Goal: Information Seeking & Learning: Learn about a topic

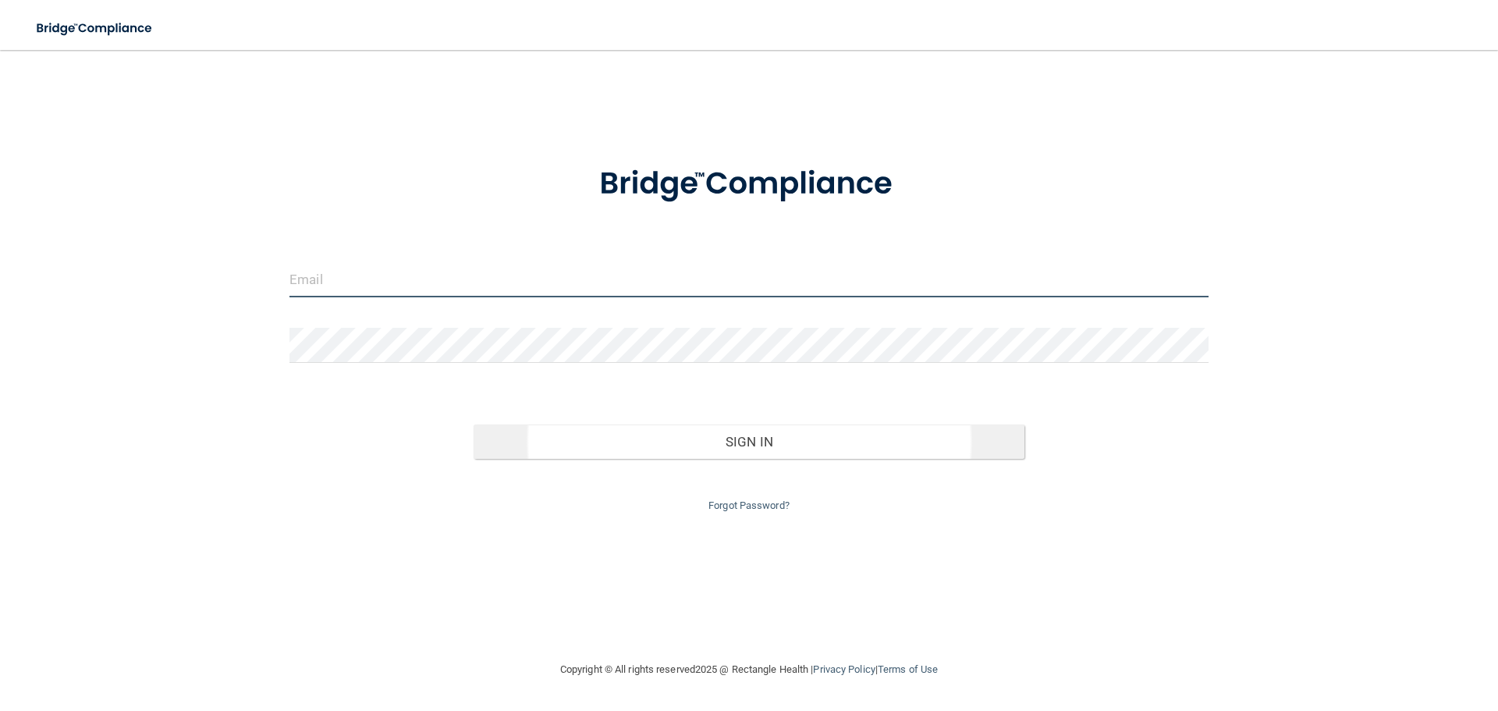
type input "[EMAIL_ADDRESS][DOMAIN_NAME]"
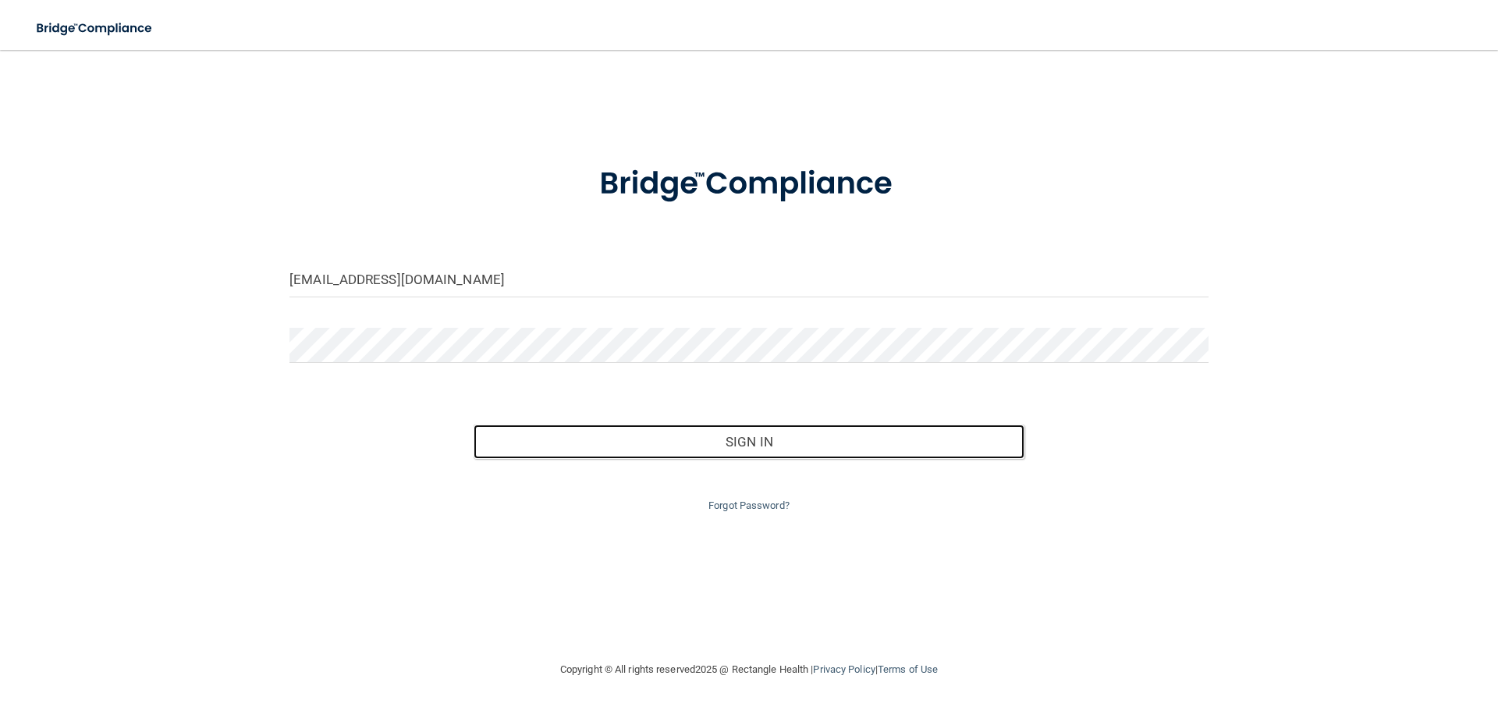
click at [715, 425] on button "Sign In" at bounding box center [750, 442] width 552 height 34
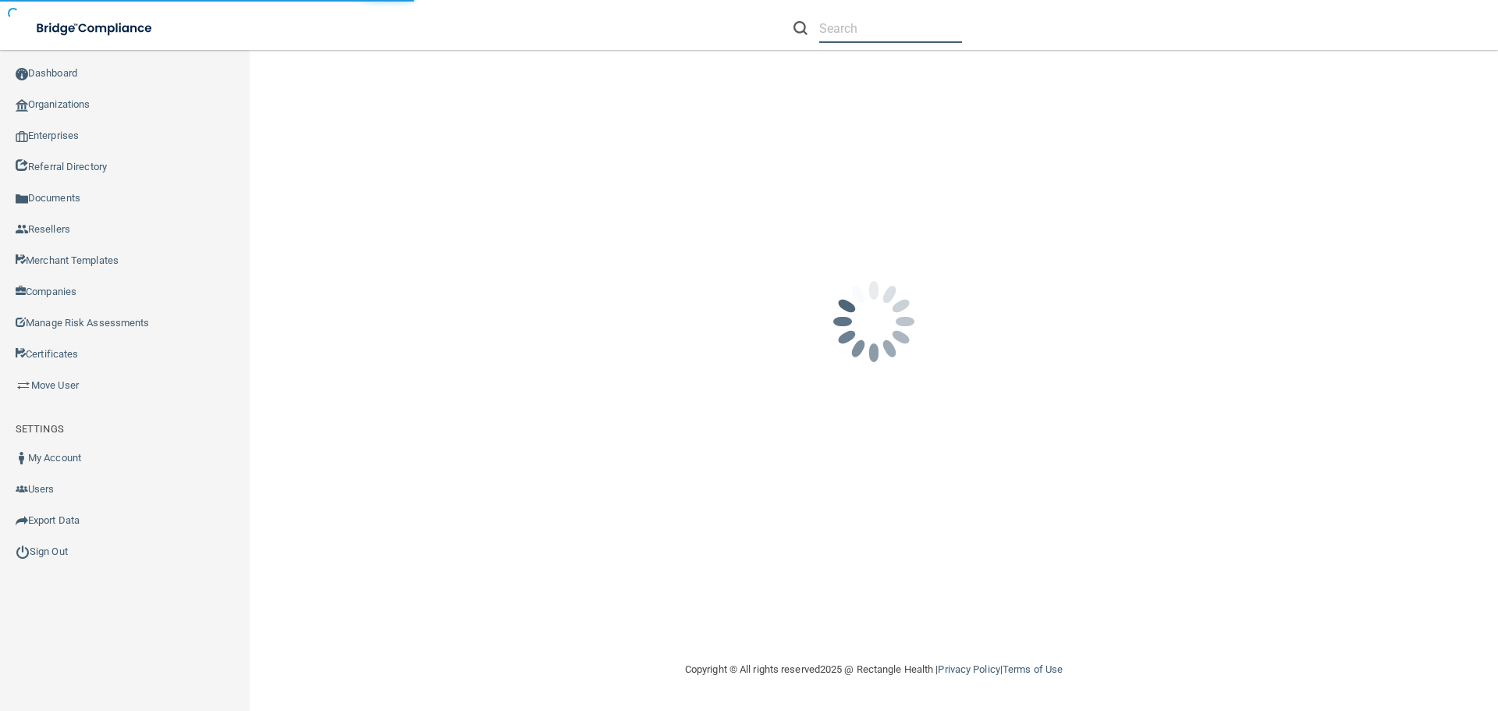
click at [883, 26] on input "text" at bounding box center [890, 28] width 143 height 29
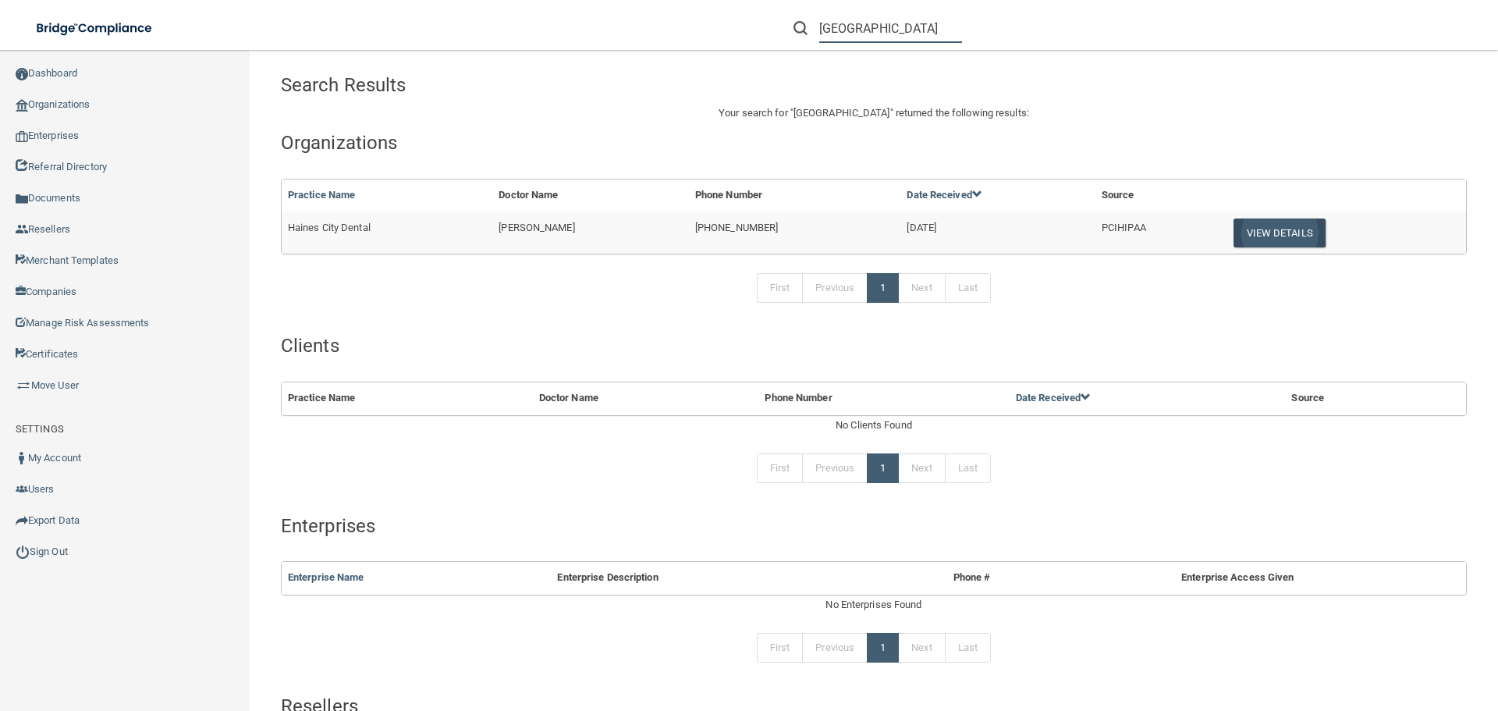
type input "haines city"
click at [1275, 228] on button "View Details" at bounding box center [1280, 232] width 92 height 29
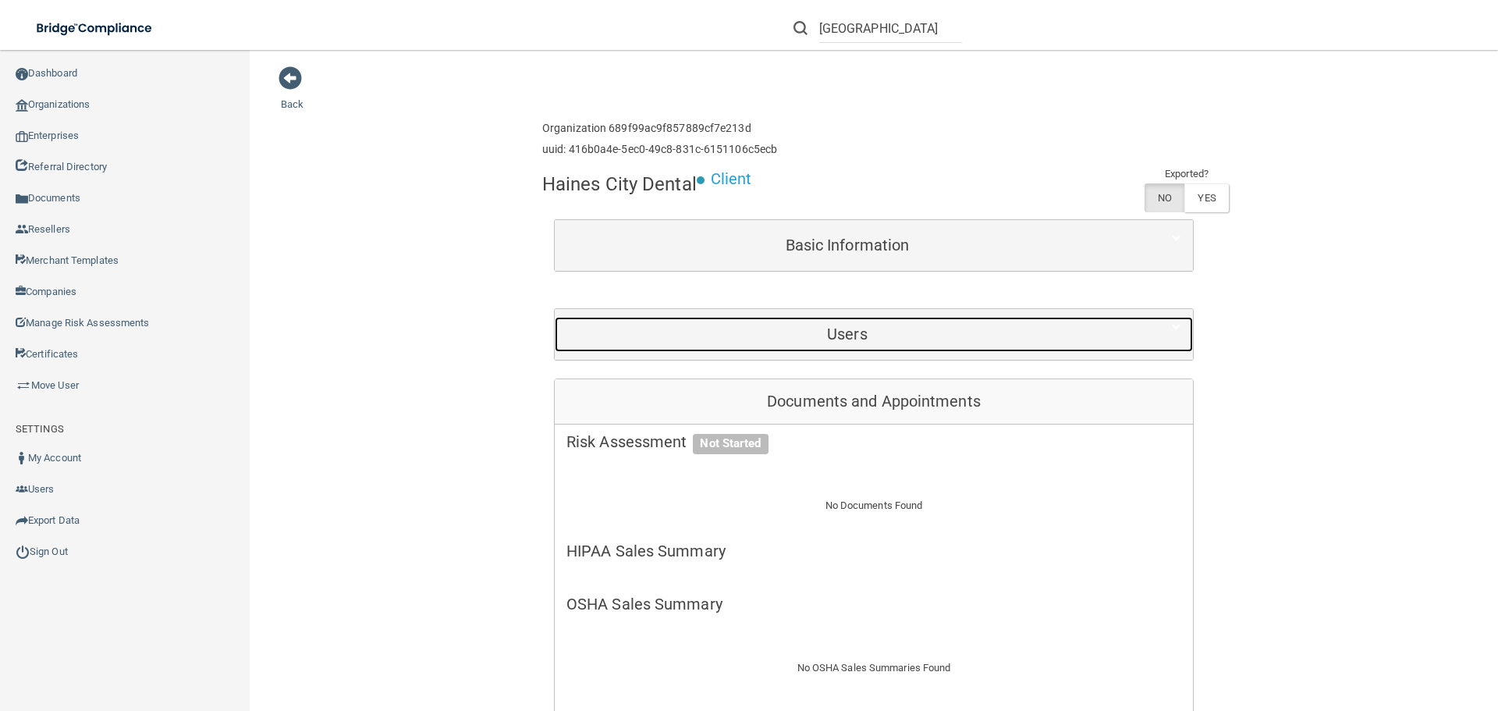
click at [873, 336] on h5 "Users" at bounding box center [848, 333] width 562 height 17
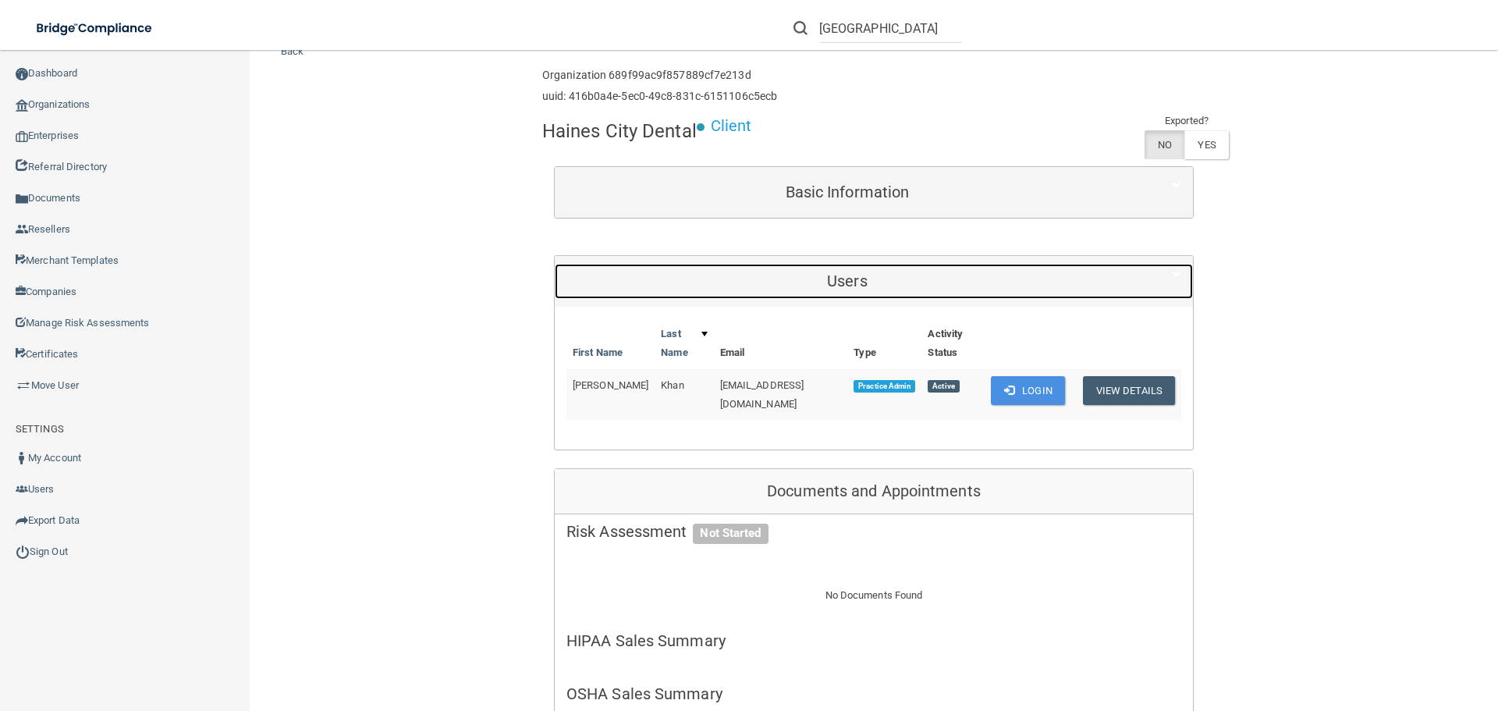
scroll to position [156, 0]
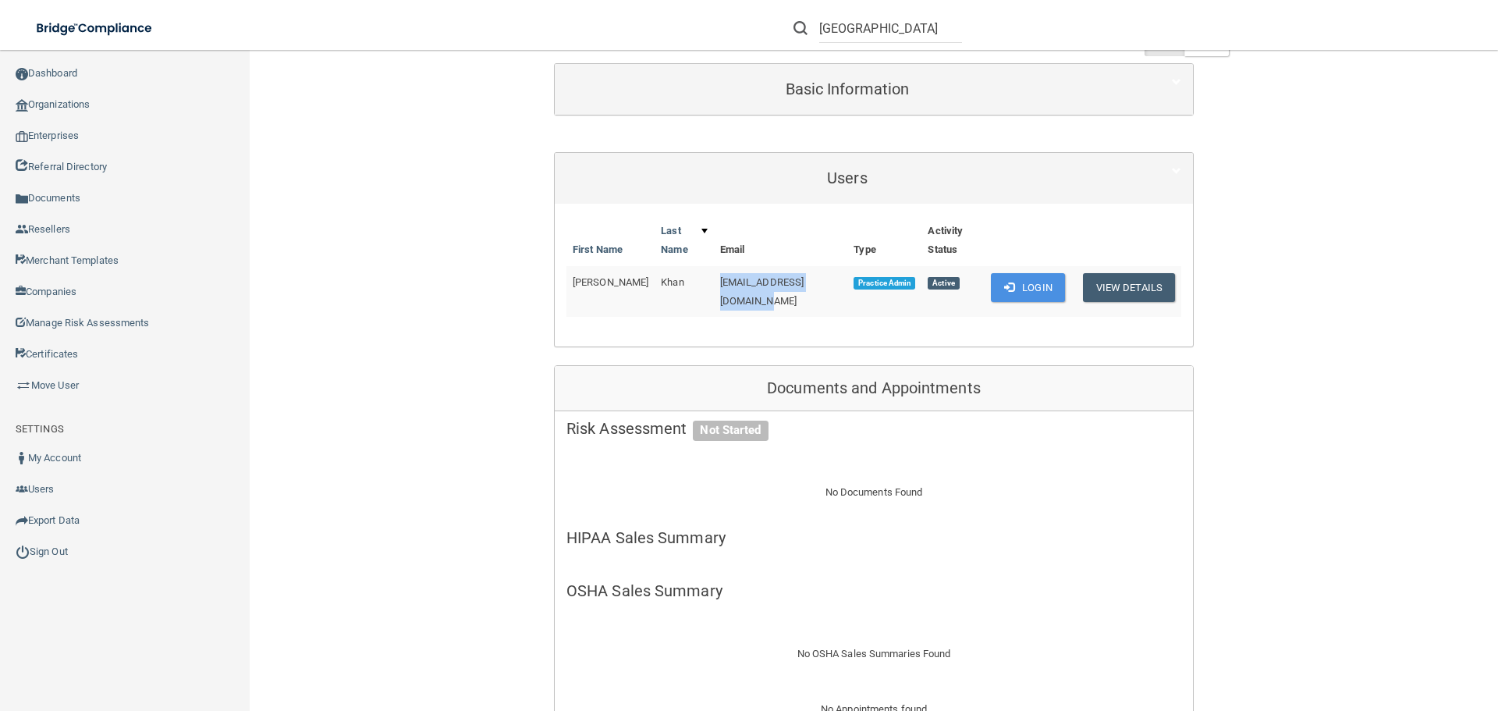
drag, startPoint x: 816, startPoint y: 282, endPoint x: 698, endPoint y: 282, distance: 118.6
click at [720, 282] on span "[EMAIL_ADDRESS][DOMAIN_NAME]" at bounding box center [762, 291] width 84 height 30
copy span "[EMAIL_ADDRESS][DOMAIN_NAME]"
click at [1135, 285] on button "View Details" at bounding box center [1129, 287] width 92 height 29
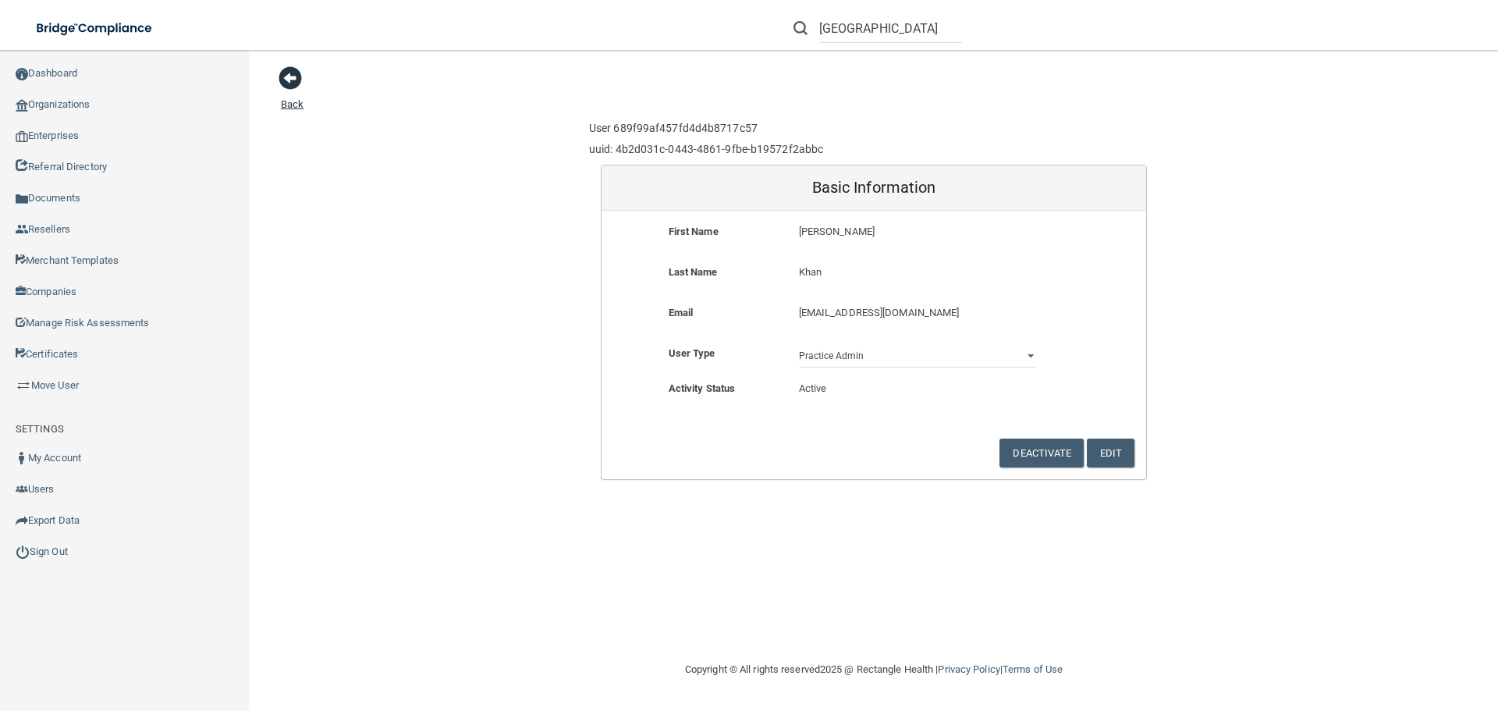
click at [293, 76] on span at bounding box center [290, 77] width 23 height 23
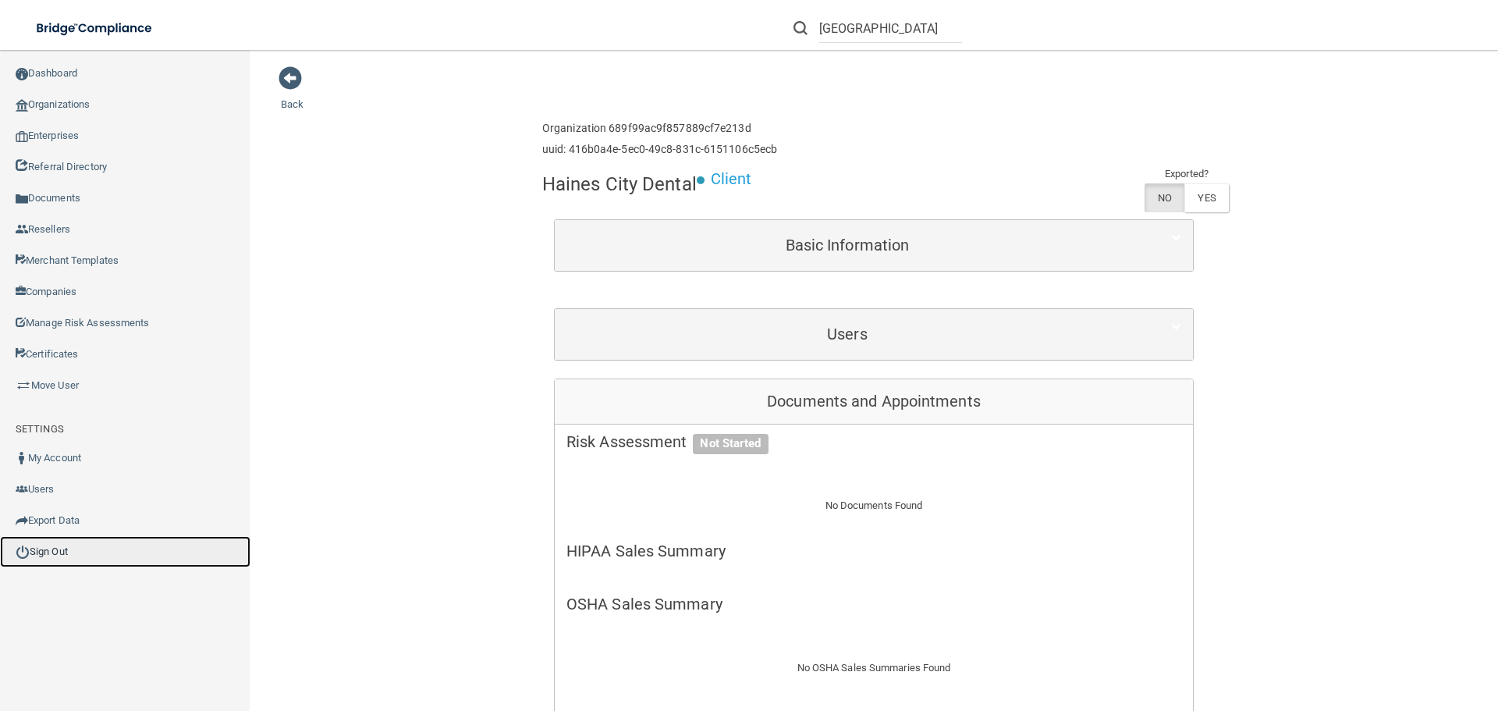
click at [62, 550] on link "Sign Out" at bounding box center [125, 551] width 250 height 31
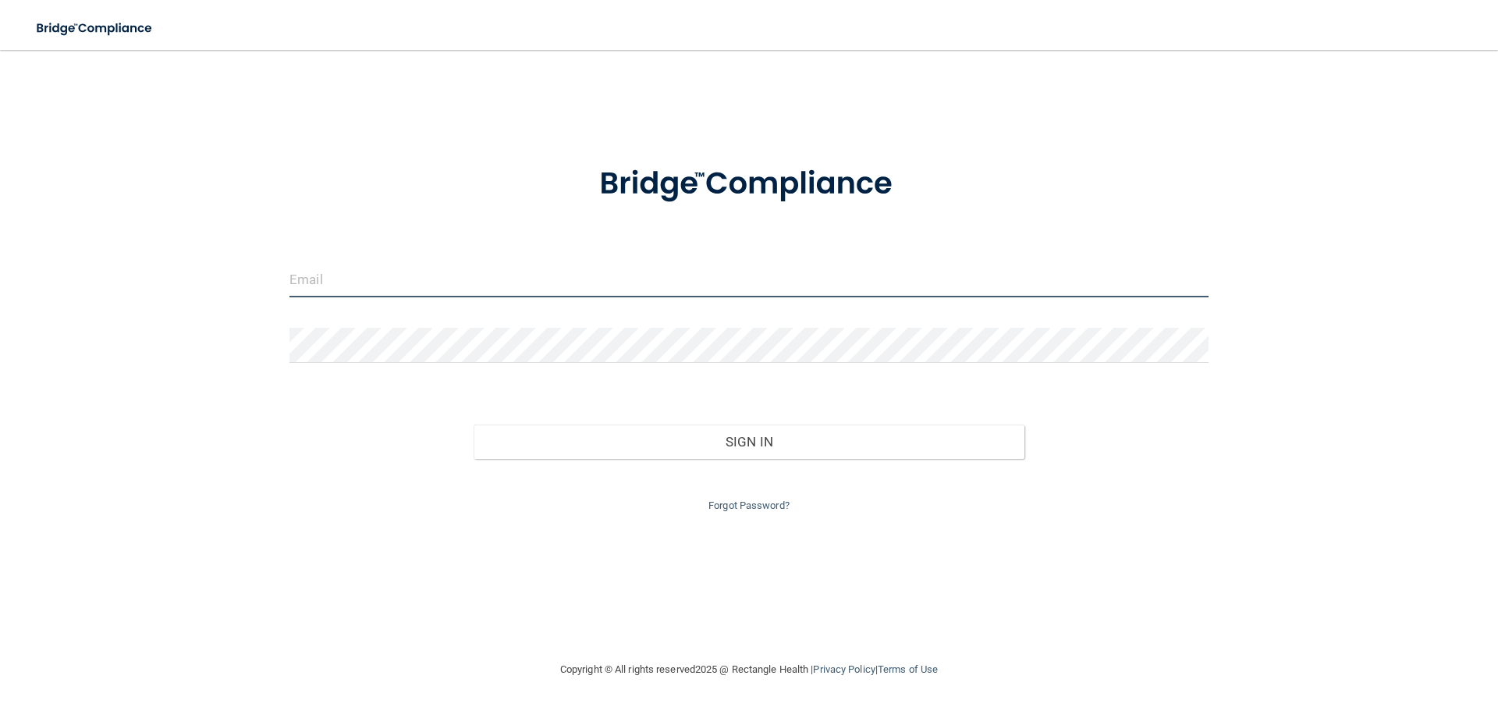
type input "[EMAIL_ADDRESS][DOMAIN_NAME]"
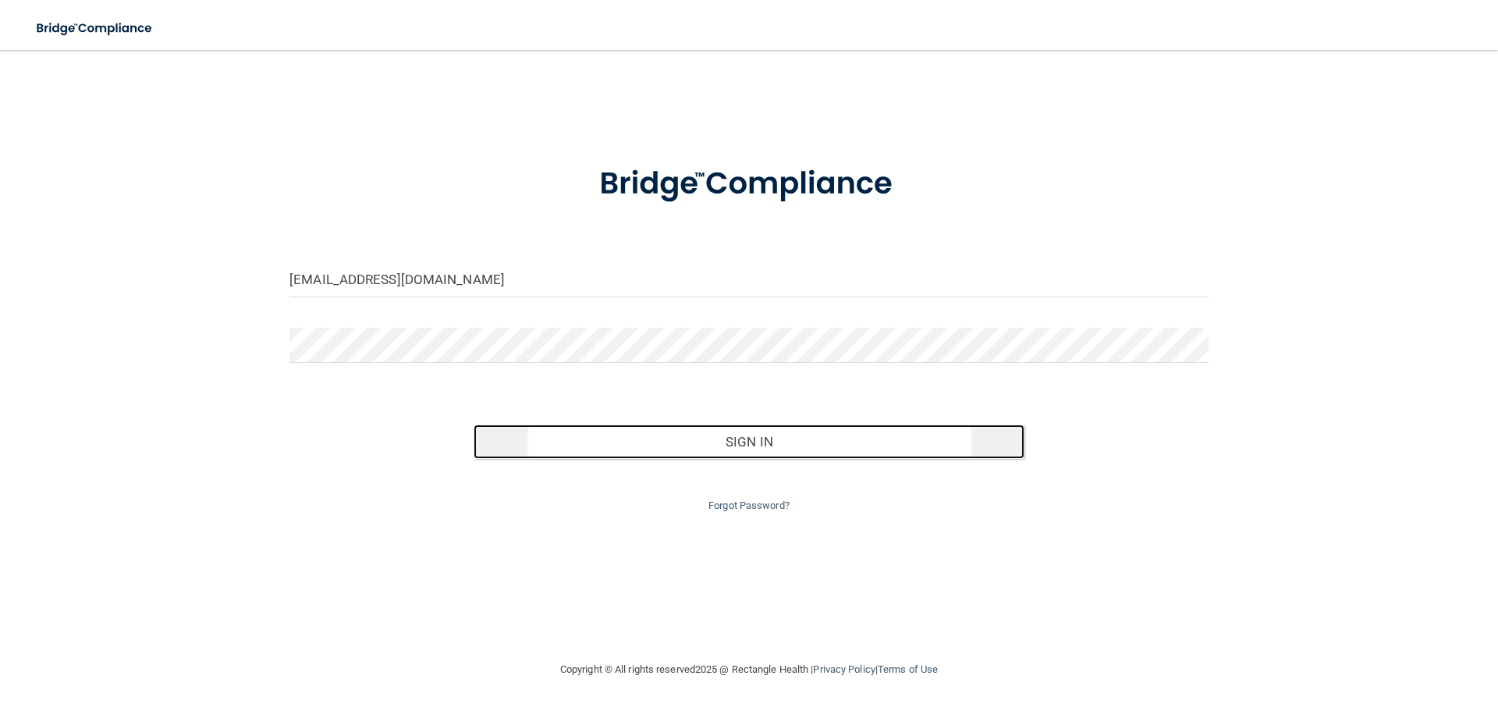
click at [727, 435] on button "Sign In" at bounding box center [750, 442] width 552 height 34
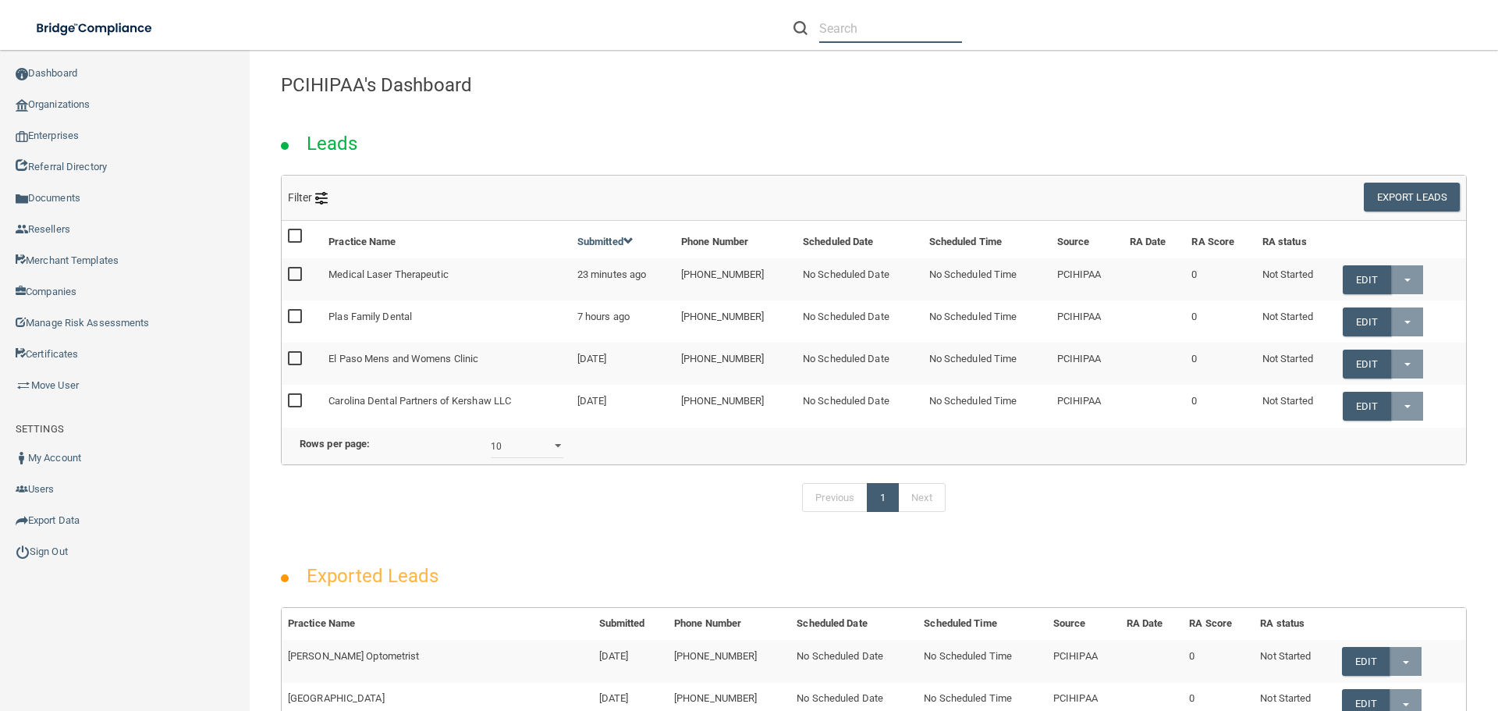
click at [885, 31] on input "text" at bounding box center [890, 28] width 143 height 29
type input "[PERSON_NAME]"
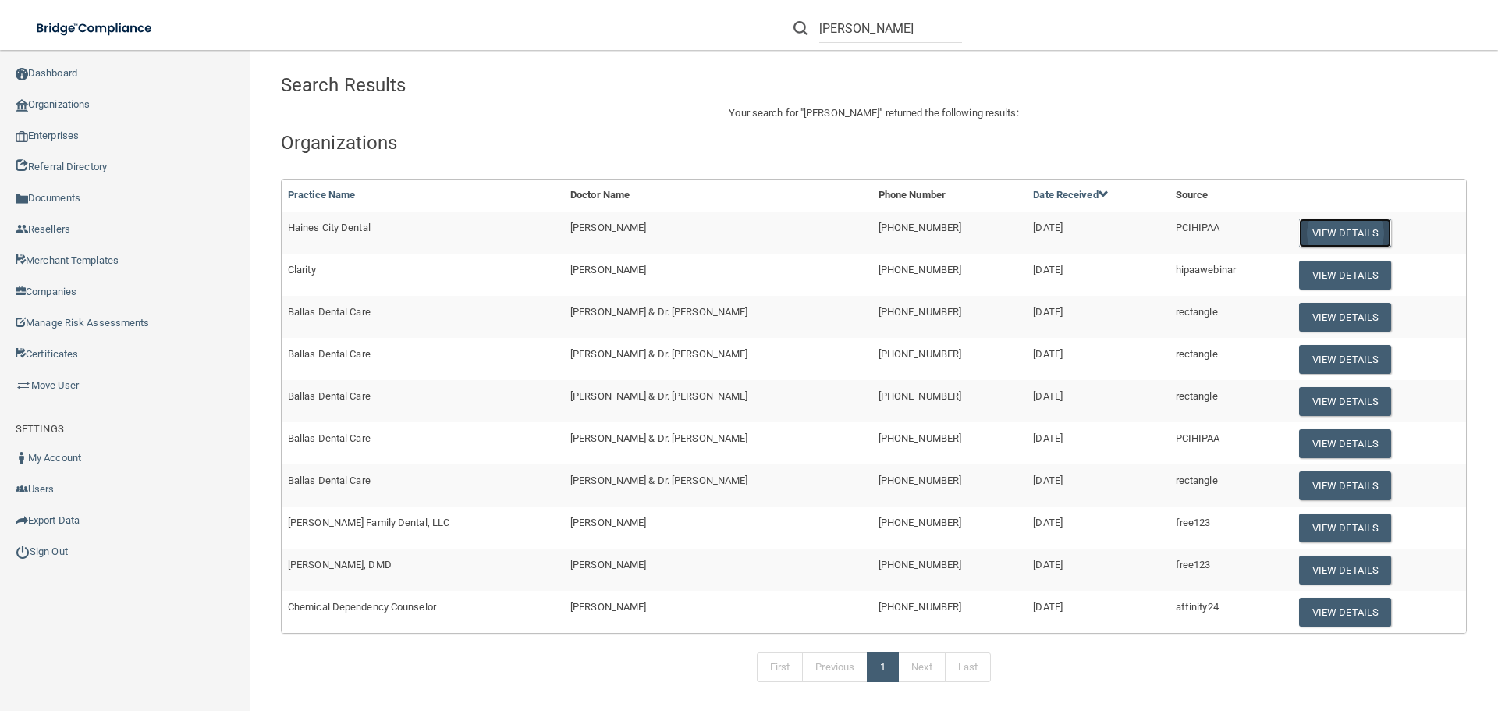
click at [1361, 239] on button "View Details" at bounding box center [1345, 232] width 92 height 29
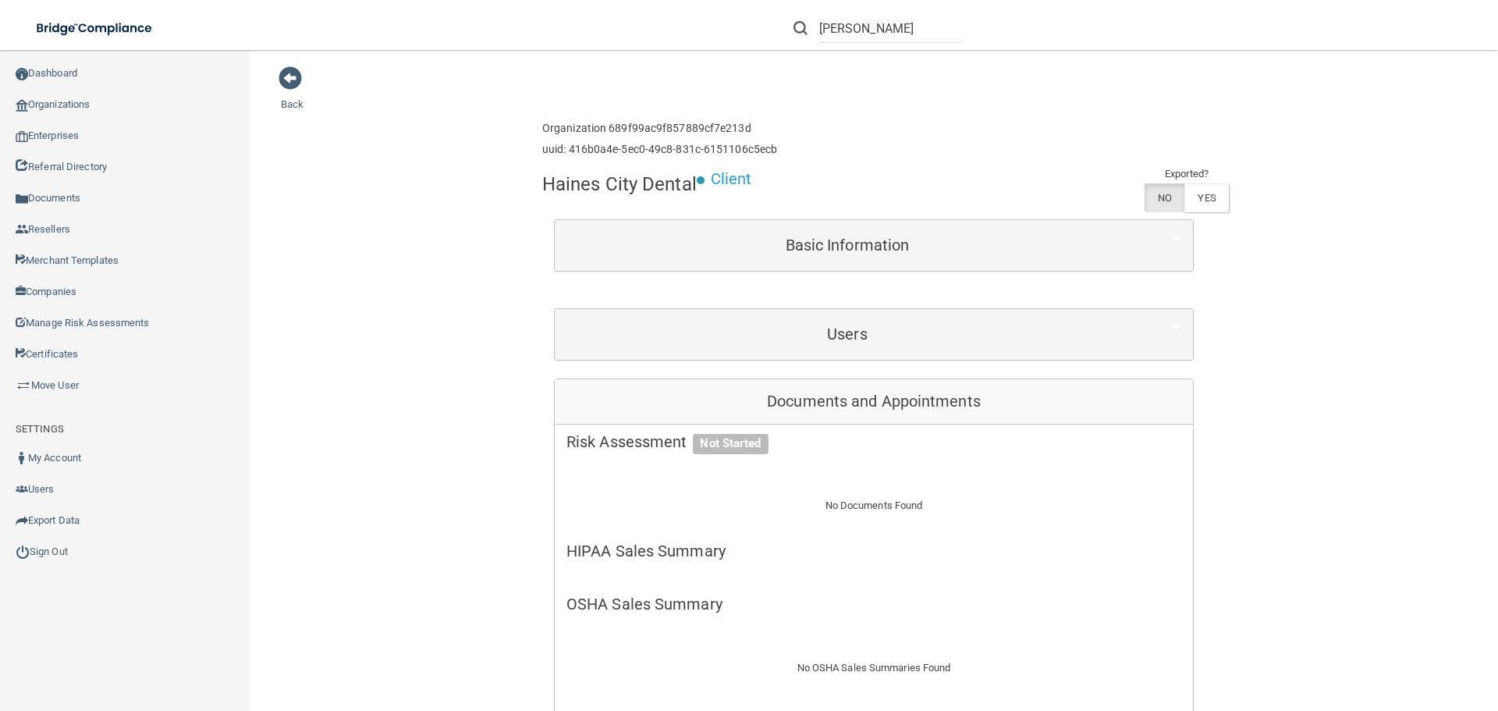
click at [1029, 355] on div "Users" at bounding box center [874, 334] width 638 height 51
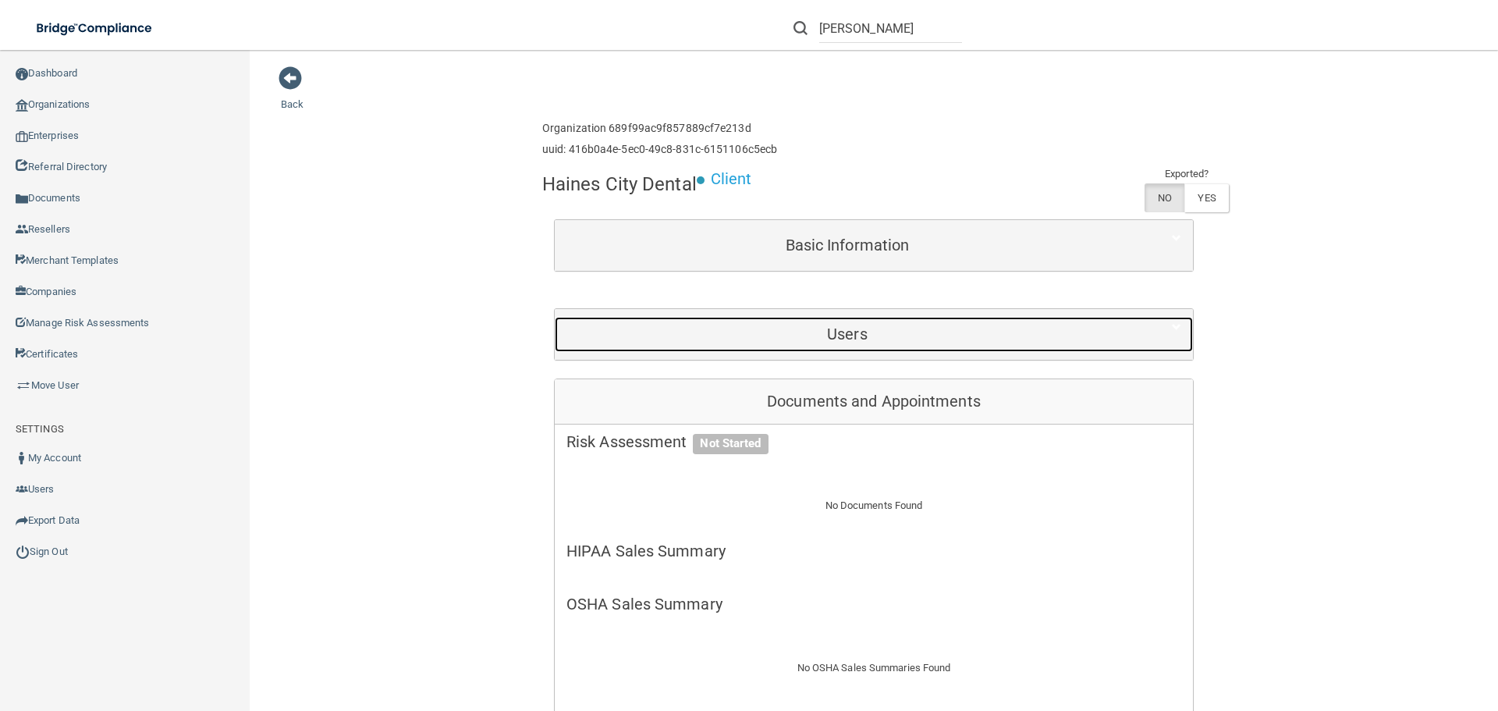
click at [879, 341] on h5 "Users" at bounding box center [848, 333] width 562 height 17
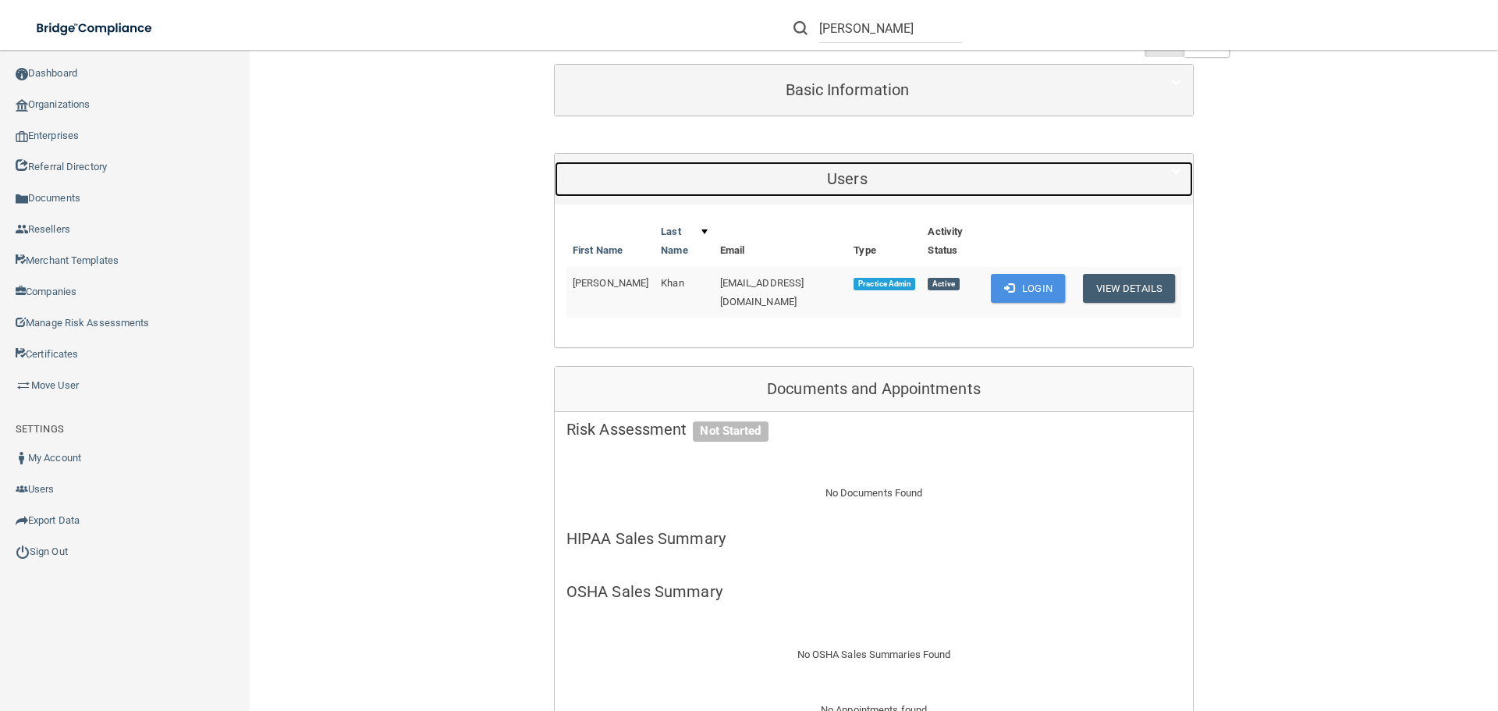
scroll to position [156, 0]
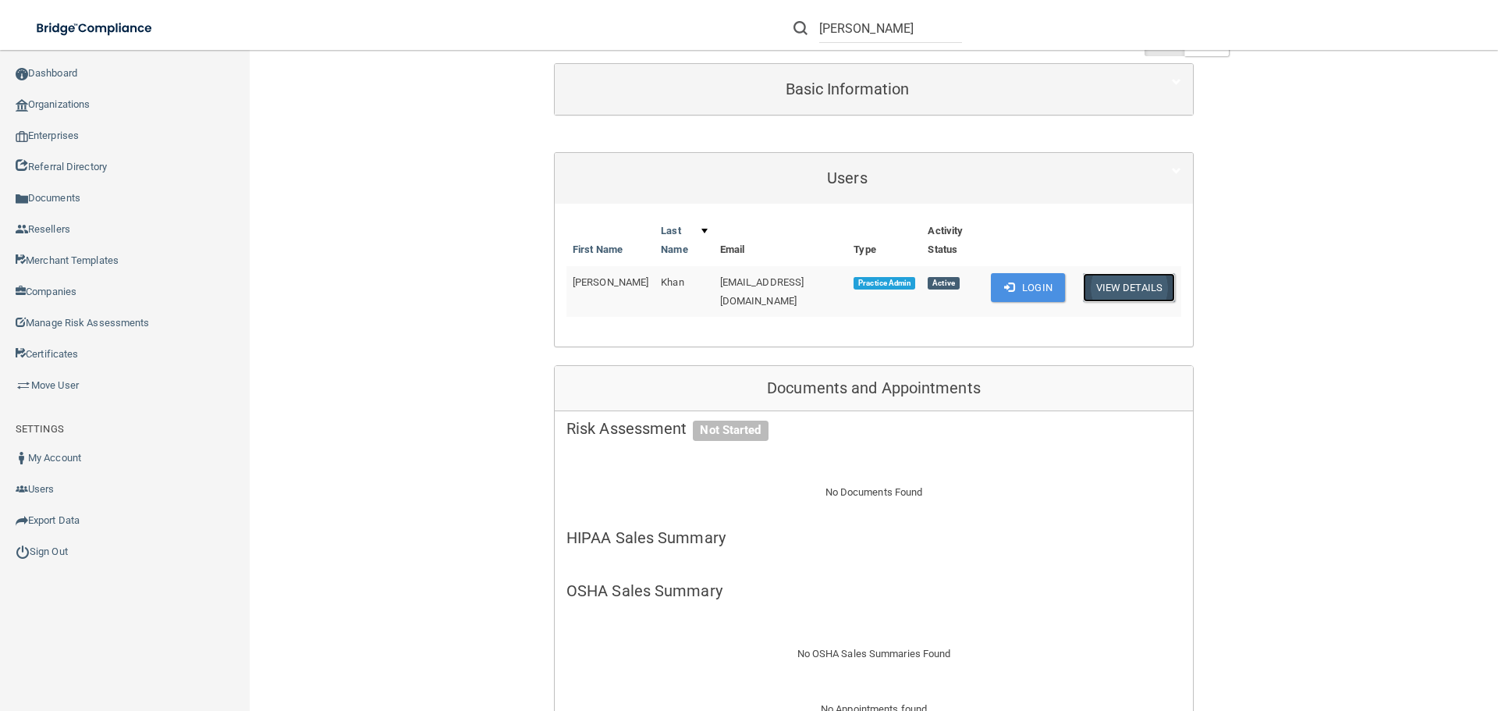
click at [1128, 285] on button "View Details" at bounding box center [1129, 287] width 92 height 29
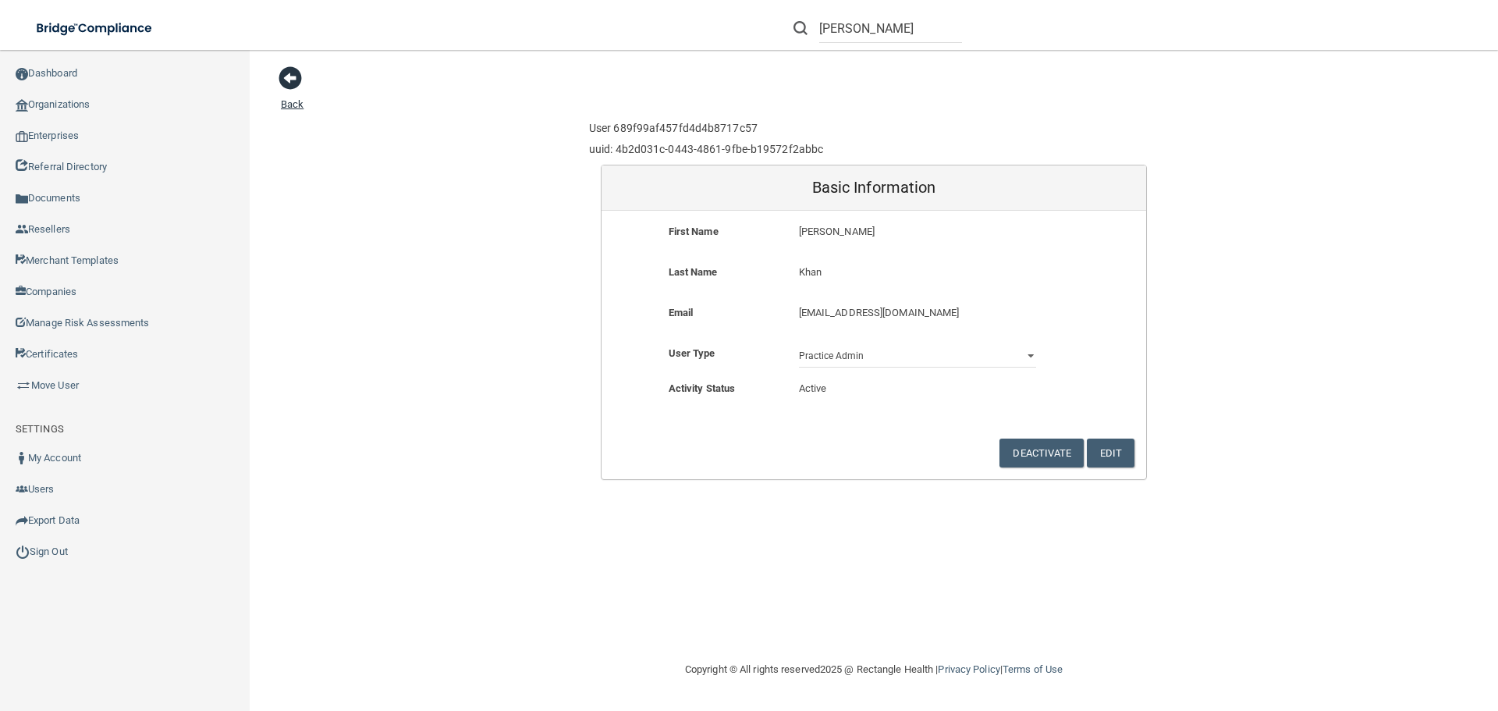
click at [296, 79] on span at bounding box center [290, 77] width 23 height 23
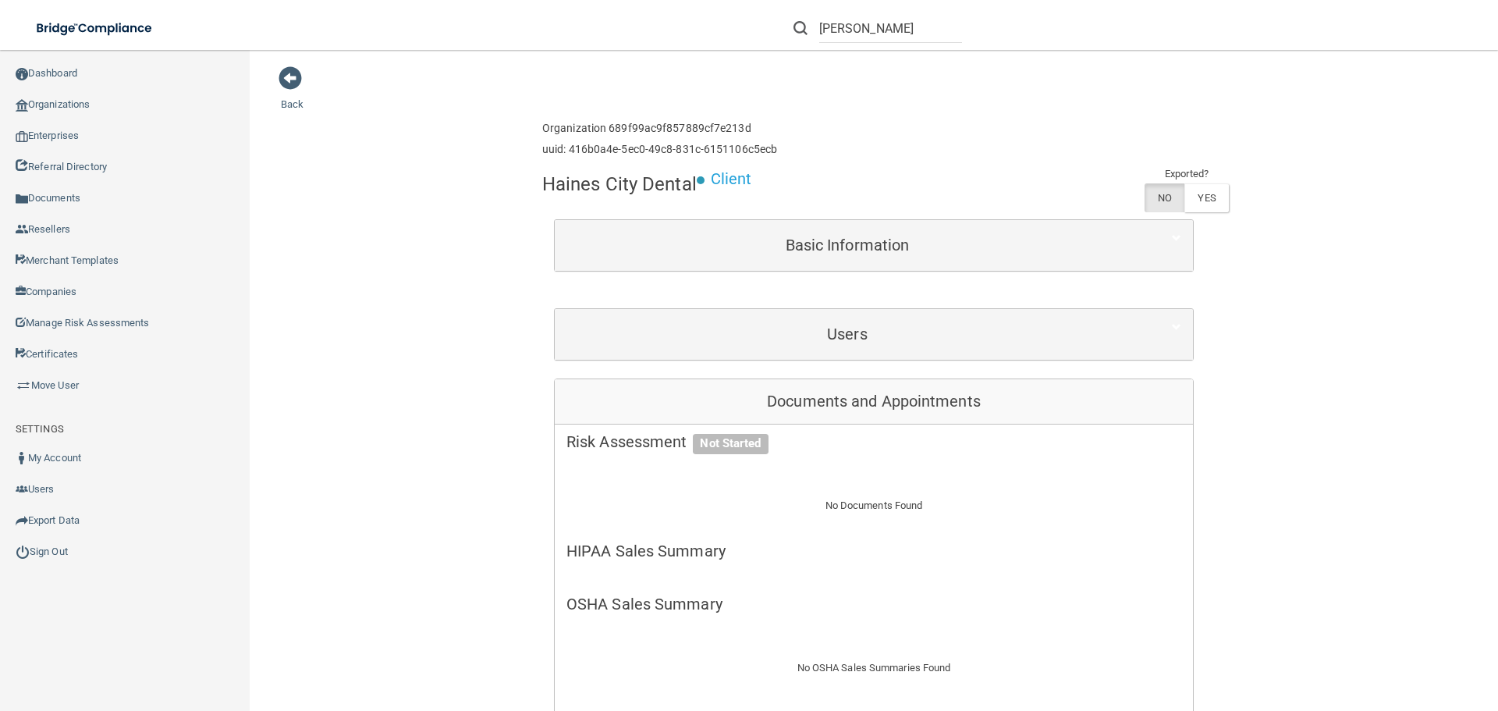
scroll to position [78, 0]
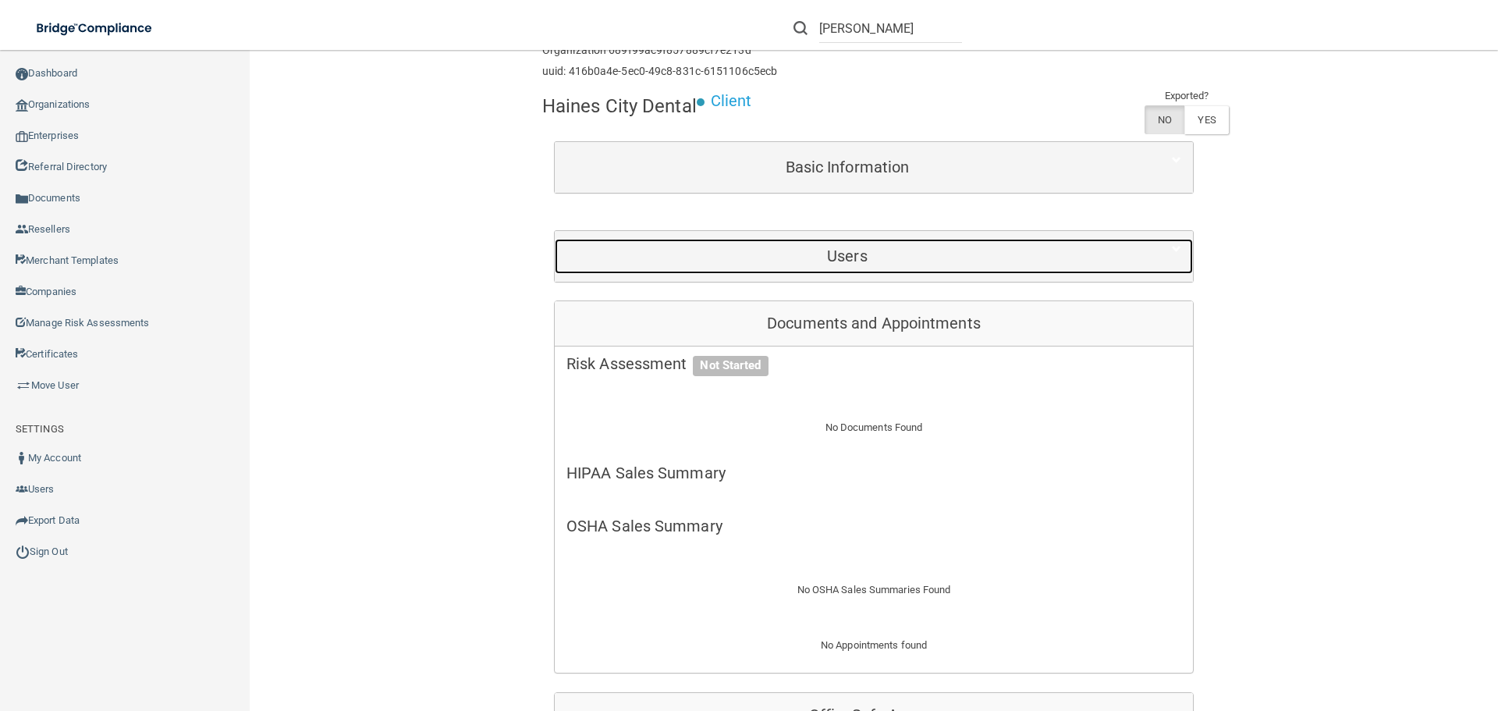
click at [902, 255] on h5 "Users" at bounding box center [848, 255] width 562 height 17
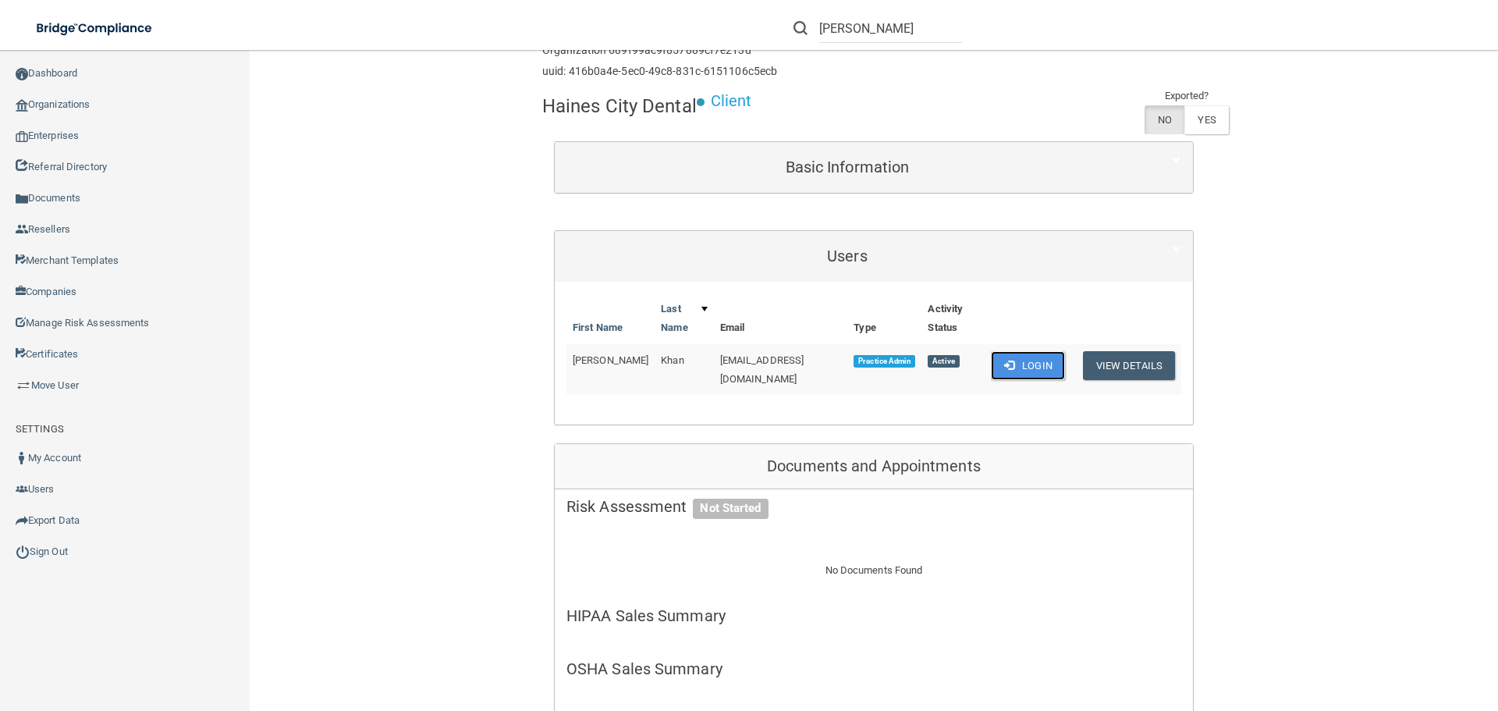
click at [1032, 363] on button "Login" at bounding box center [1028, 365] width 74 height 29
click at [56, 546] on link "Sign Out" at bounding box center [125, 551] width 250 height 31
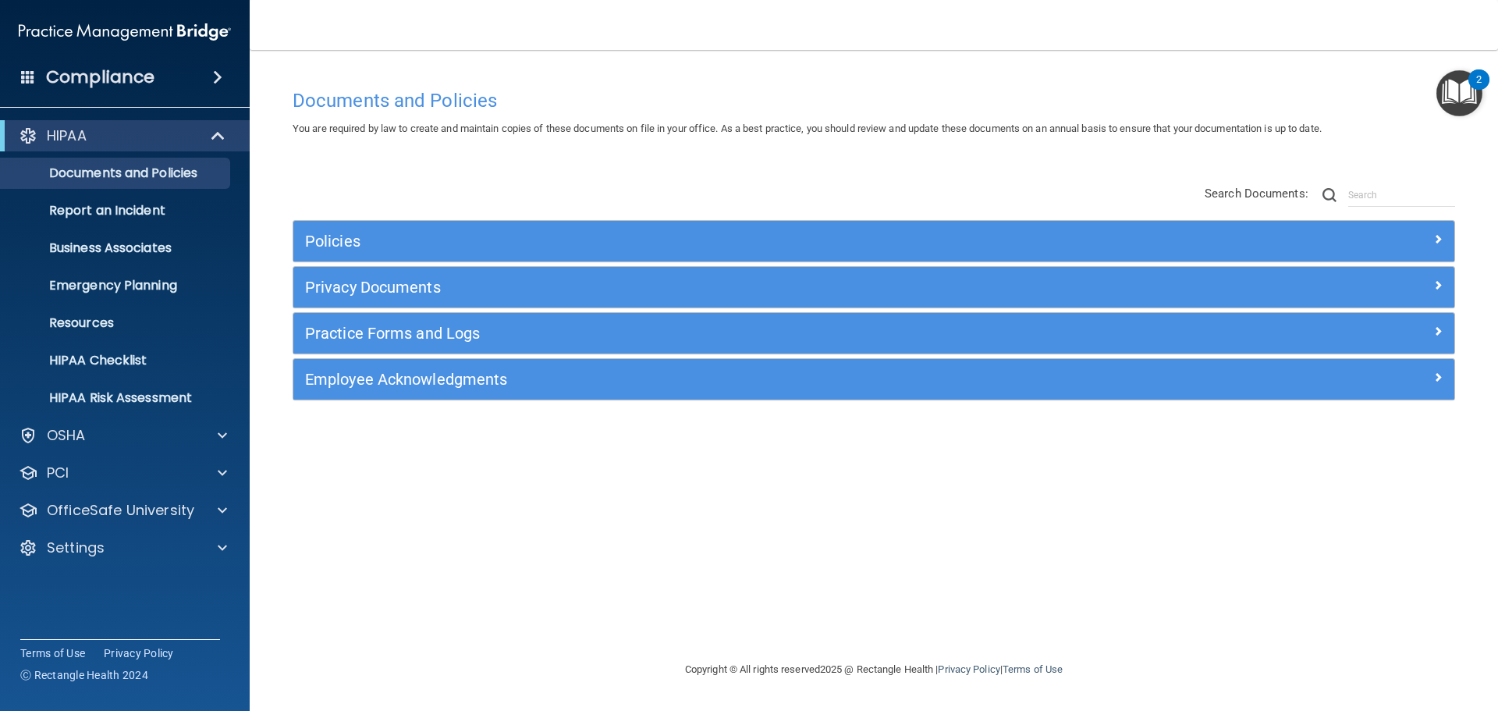
click at [1458, 98] on img "Open Resource Center, 2 new notifications" at bounding box center [1460, 93] width 46 height 46
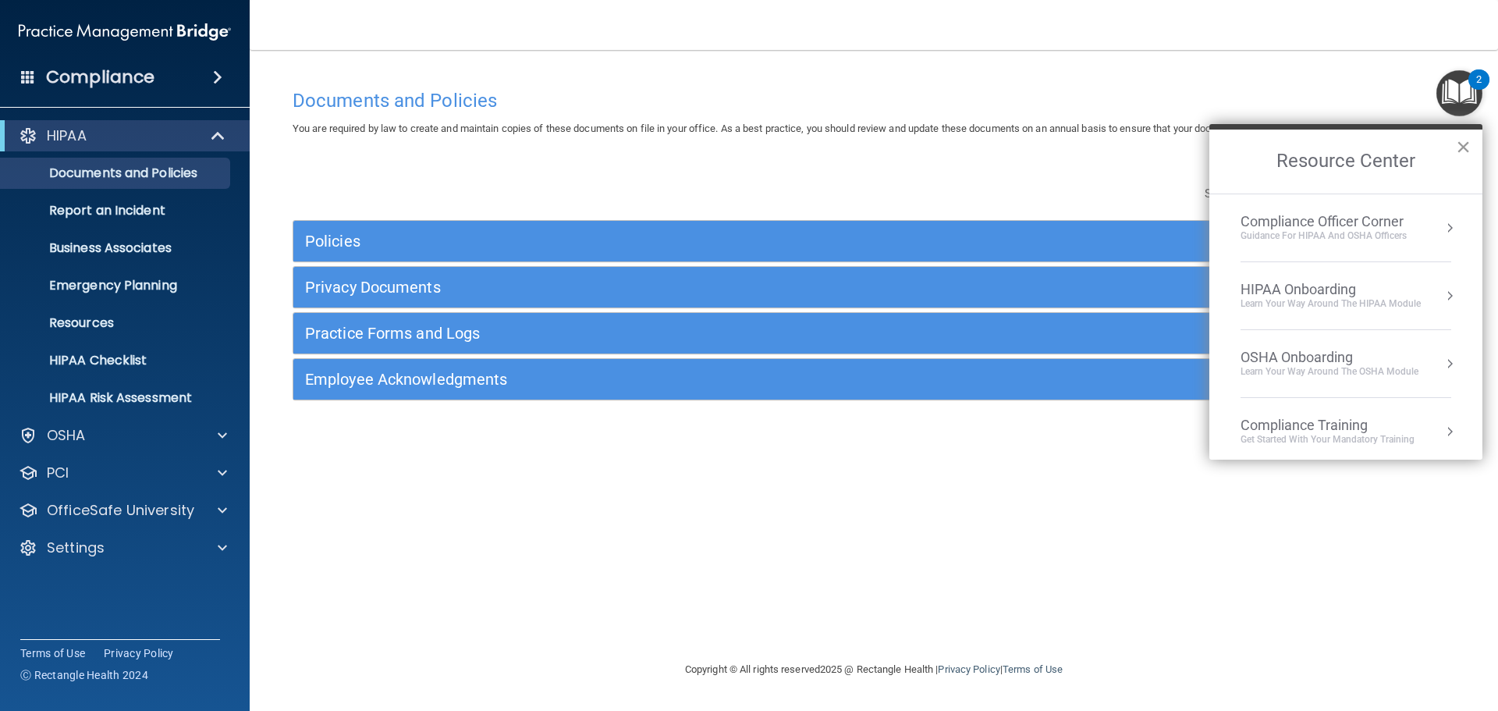
click at [1458, 147] on button "×" at bounding box center [1463, 146] width 15 height 25
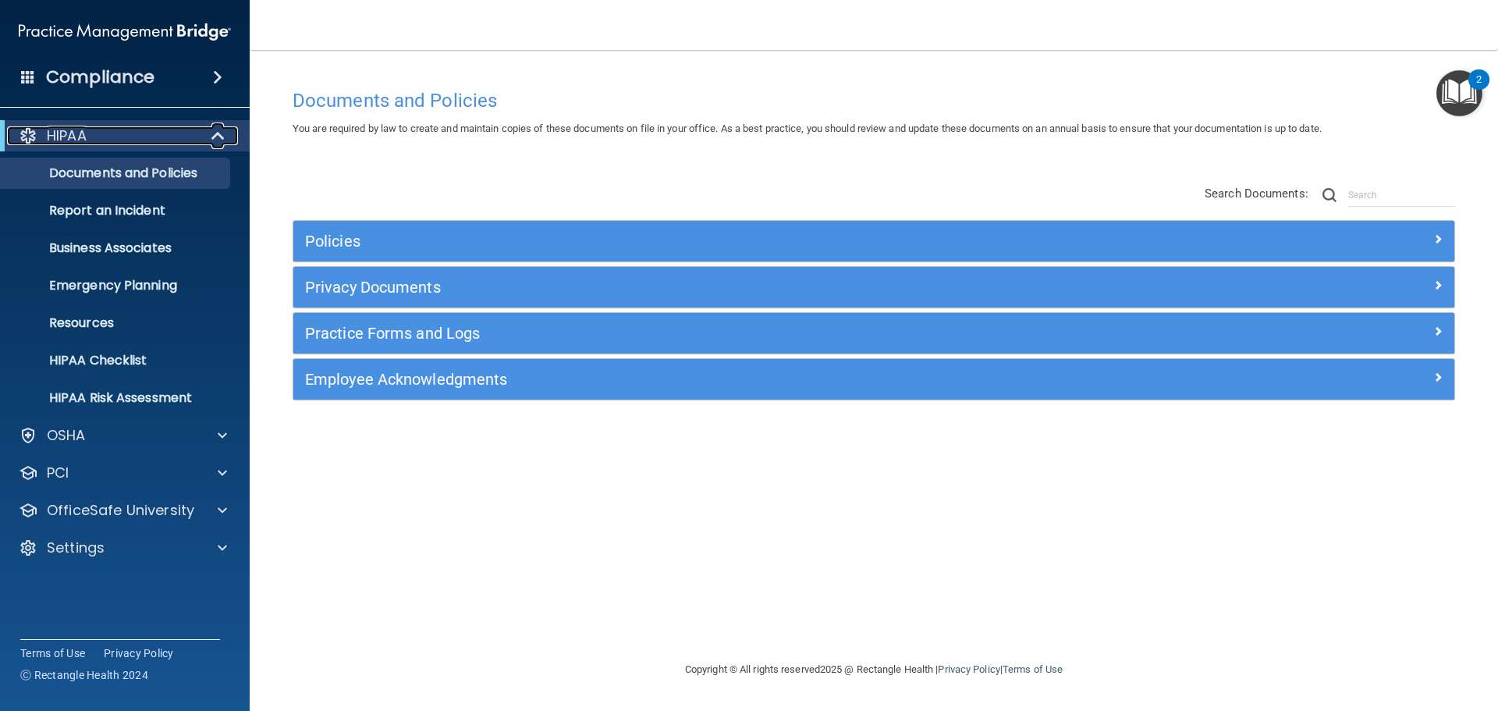
click at [221, 142] on span at bounding box center [219, 135] width 13 height 19
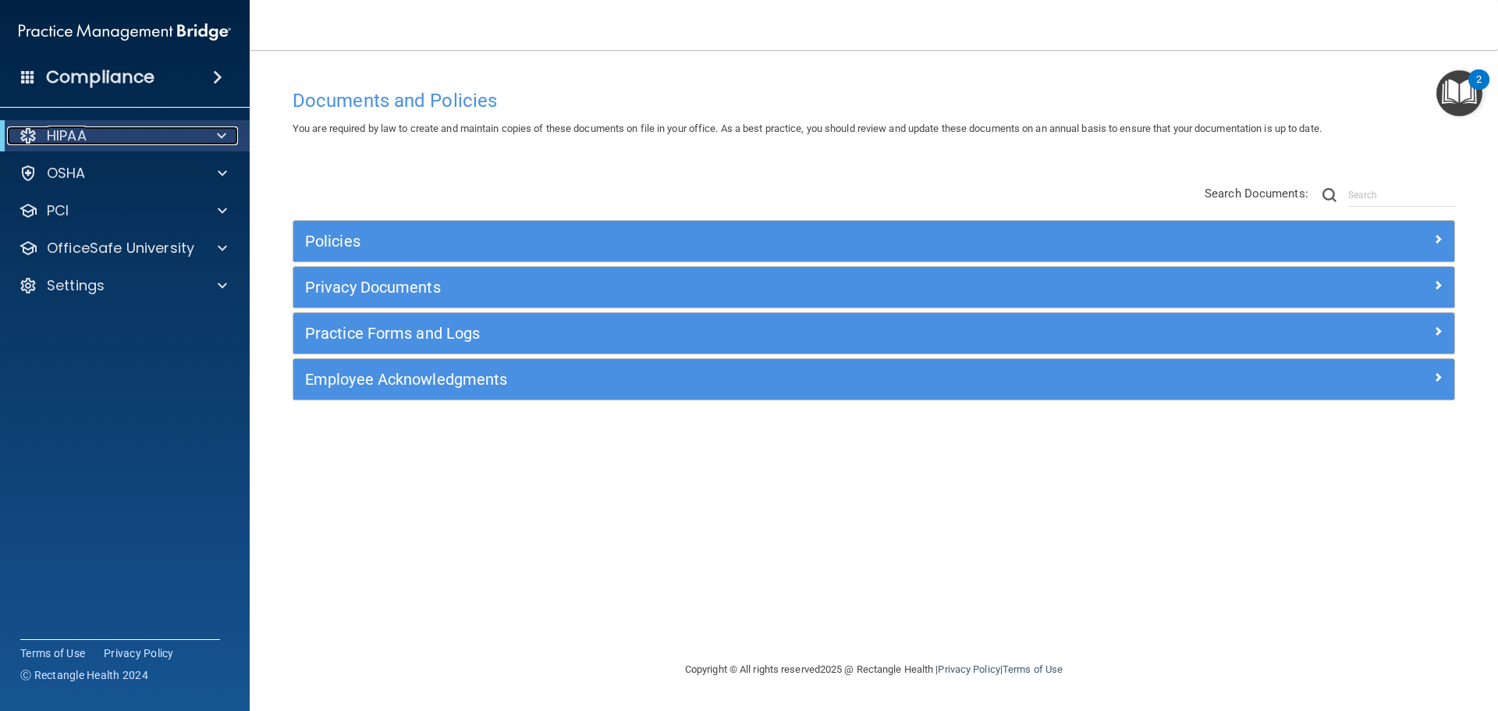
click at [221, 142] on span at bounding box center [221, 135] width 9 height 19
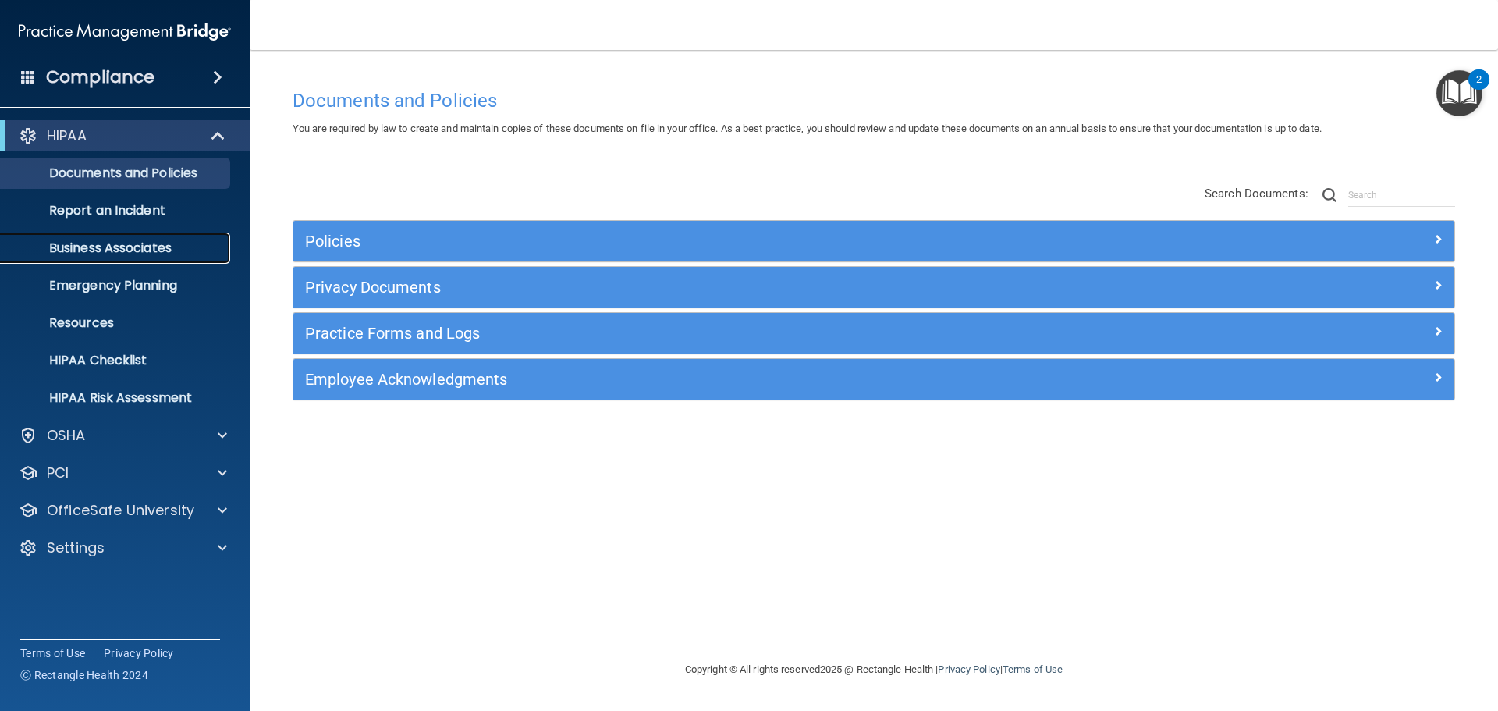
click at [122, 240] on p "Business Associates" at bounding box center [116, 248] width 213 height 16
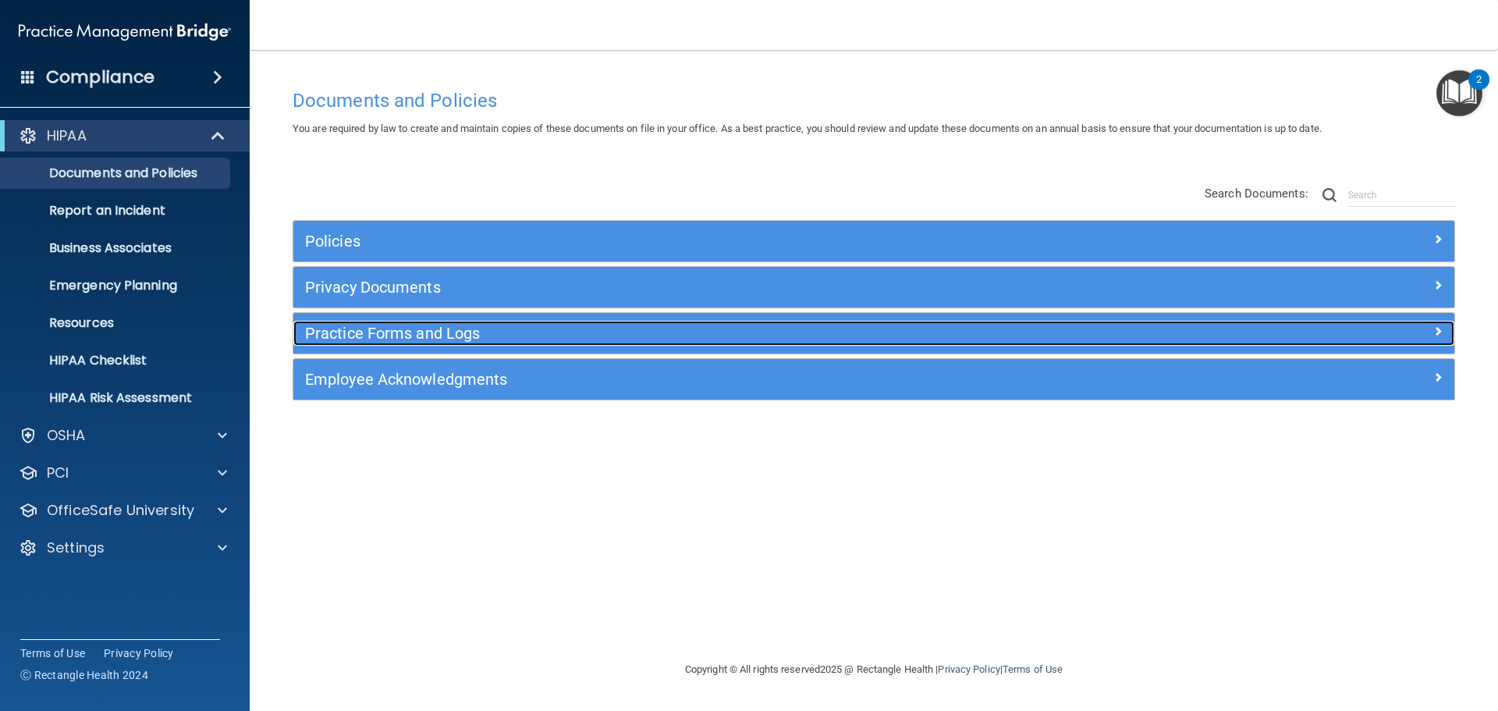
click at [446, 335] on h5 "Practice Forms and Logs" at bounding box center [728, 333] width 847 height 17
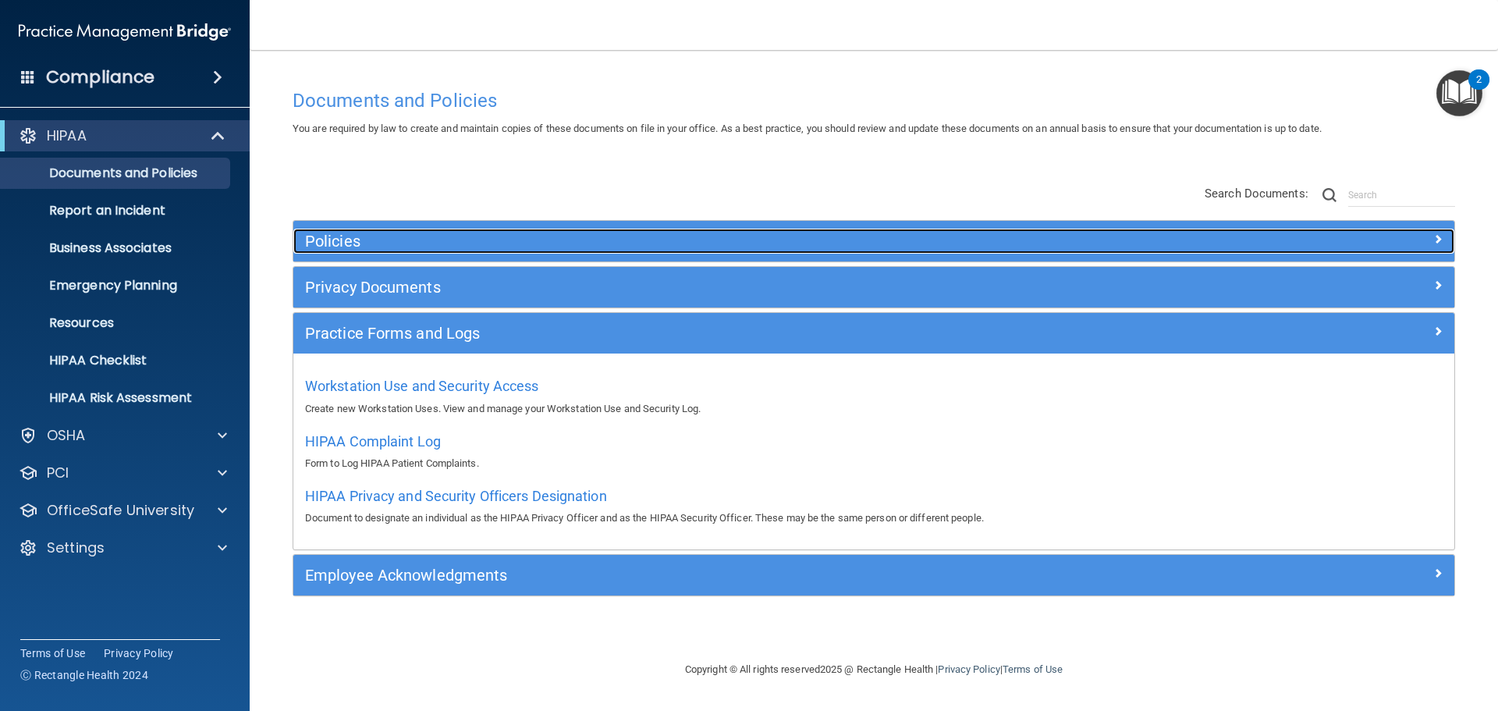
click at [387, 241] on h5 "Policies" at bounding box center [728, 241] width 847 height 17
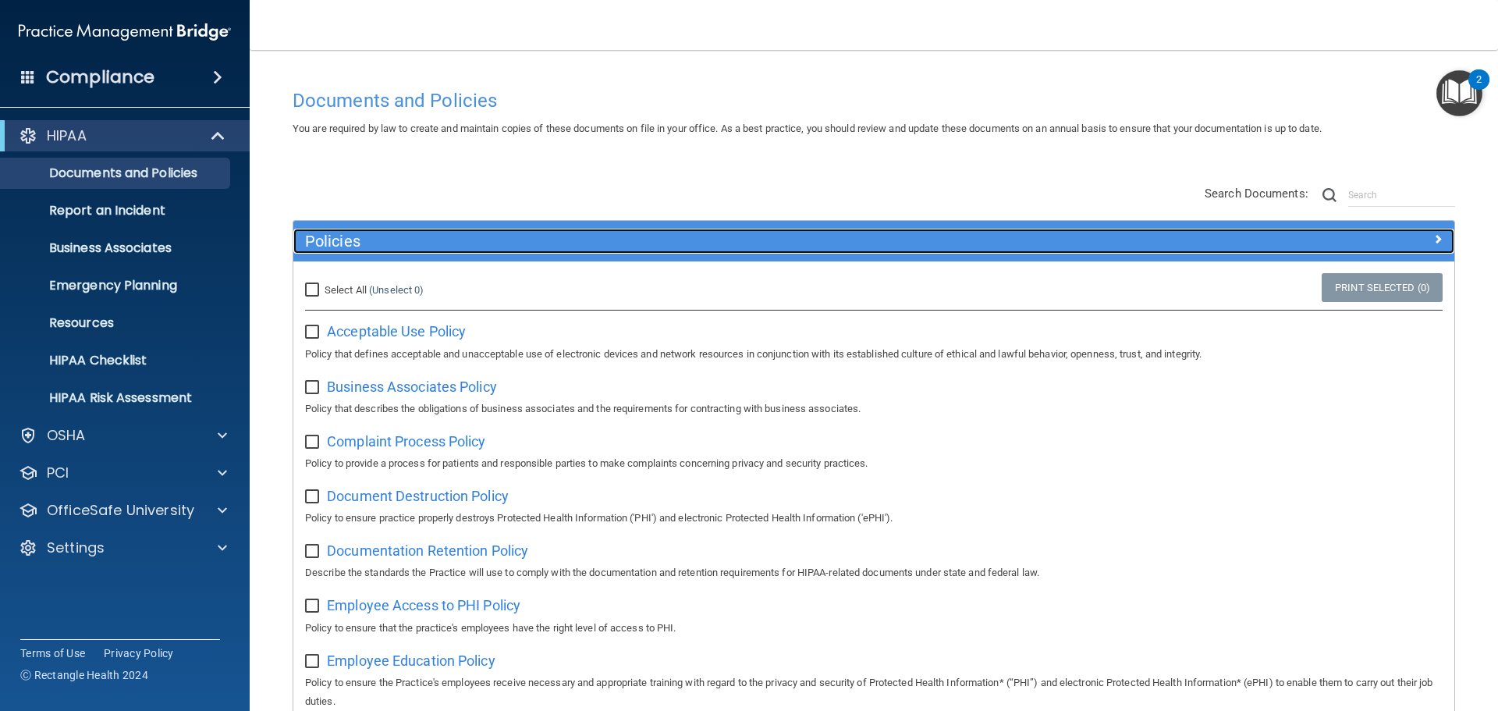
click at [460, 242] on h5 "Policies" at bounding box center [728, 241] width 847 height 17
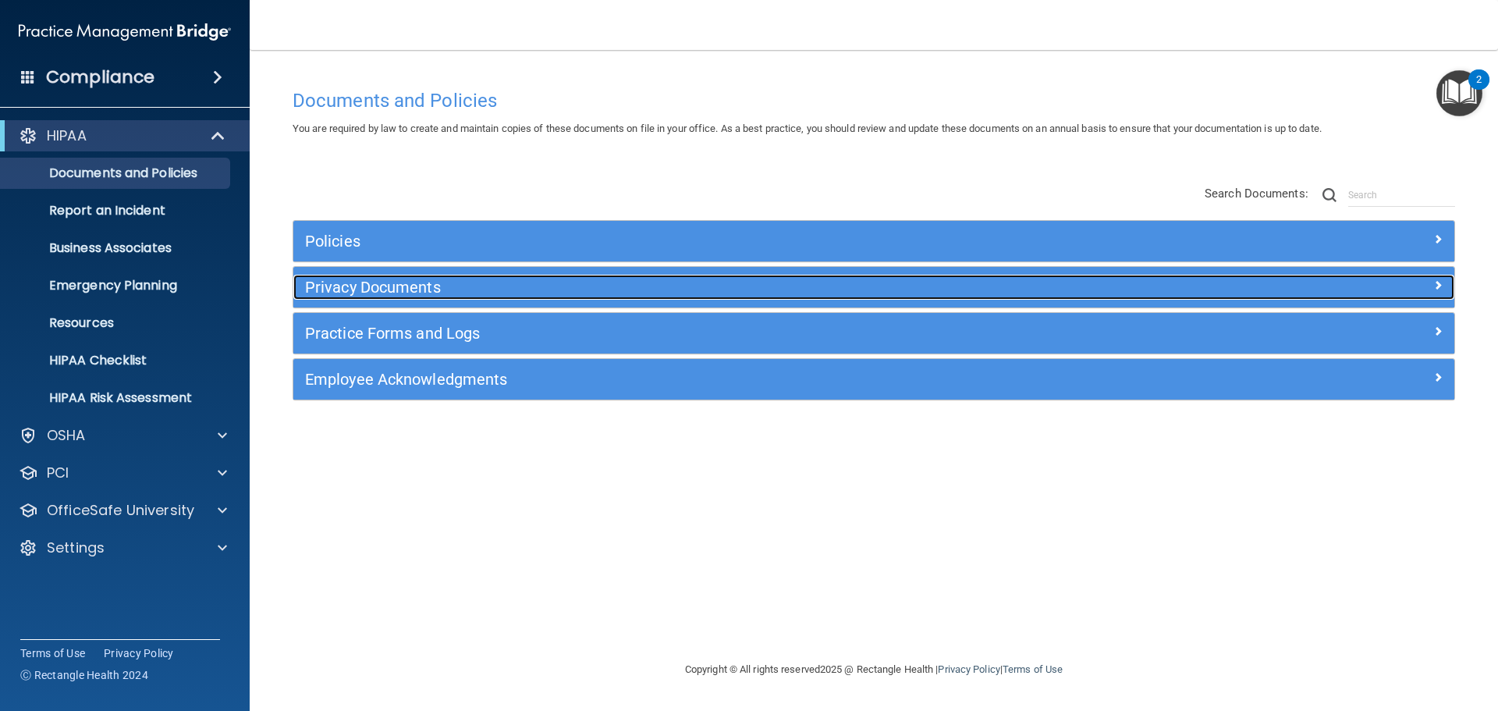
click at [453, 295] on h5 "Privacy Documents" at bounding box center [728, 287] width 847 height 17
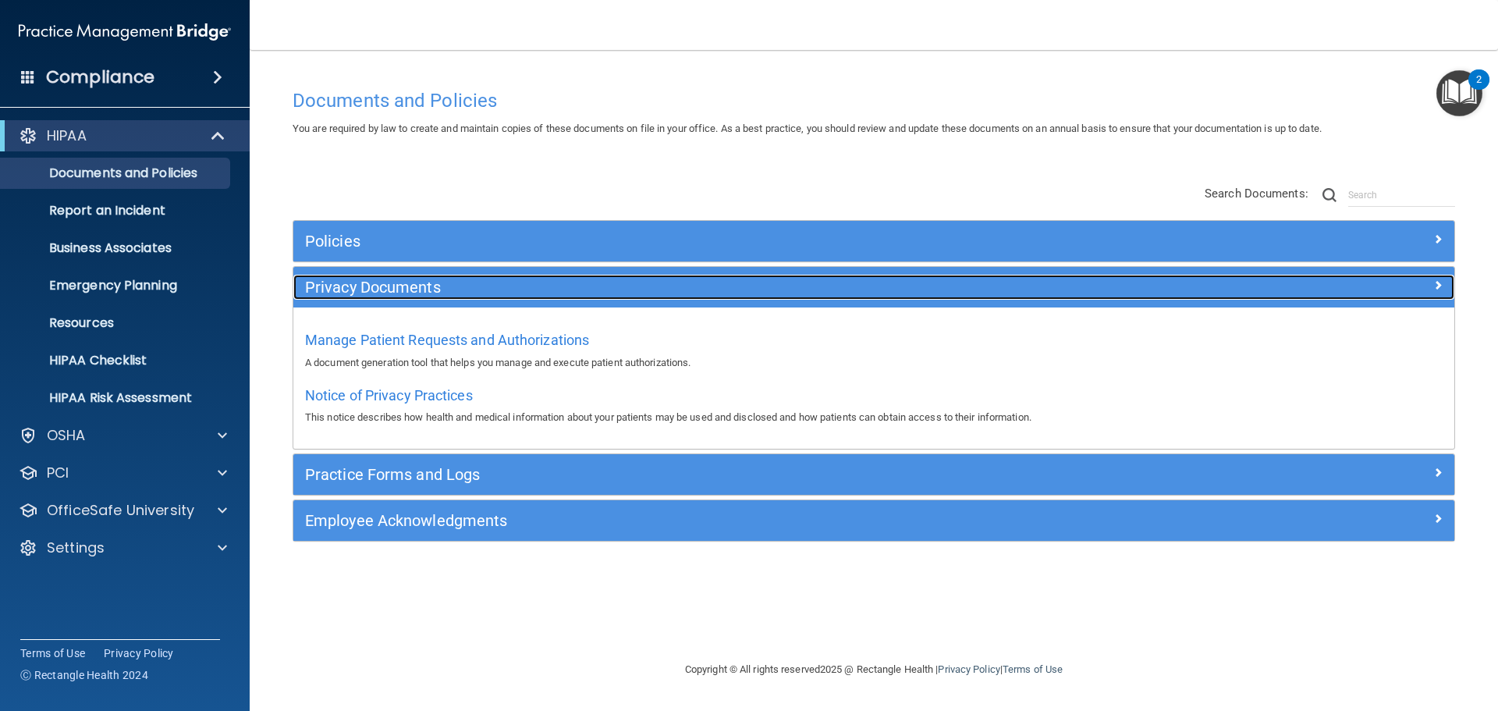
click at [439, 294] on h5 "Privacy Documents" at bounding box center [728, 287] width 847 height 17
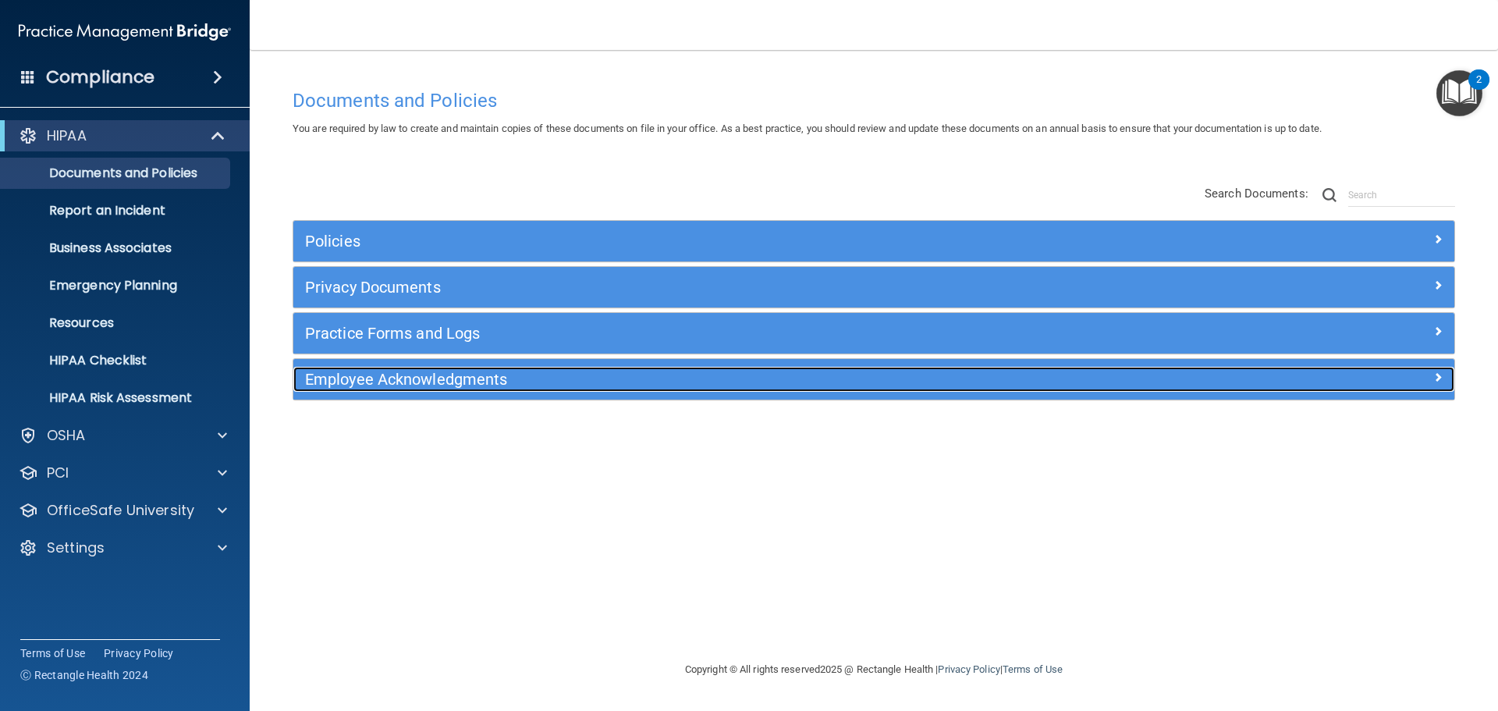
click at [413, 380] on h5 "Employee Acknowledgments" at bounding box center [728, 379] width 847 height 17
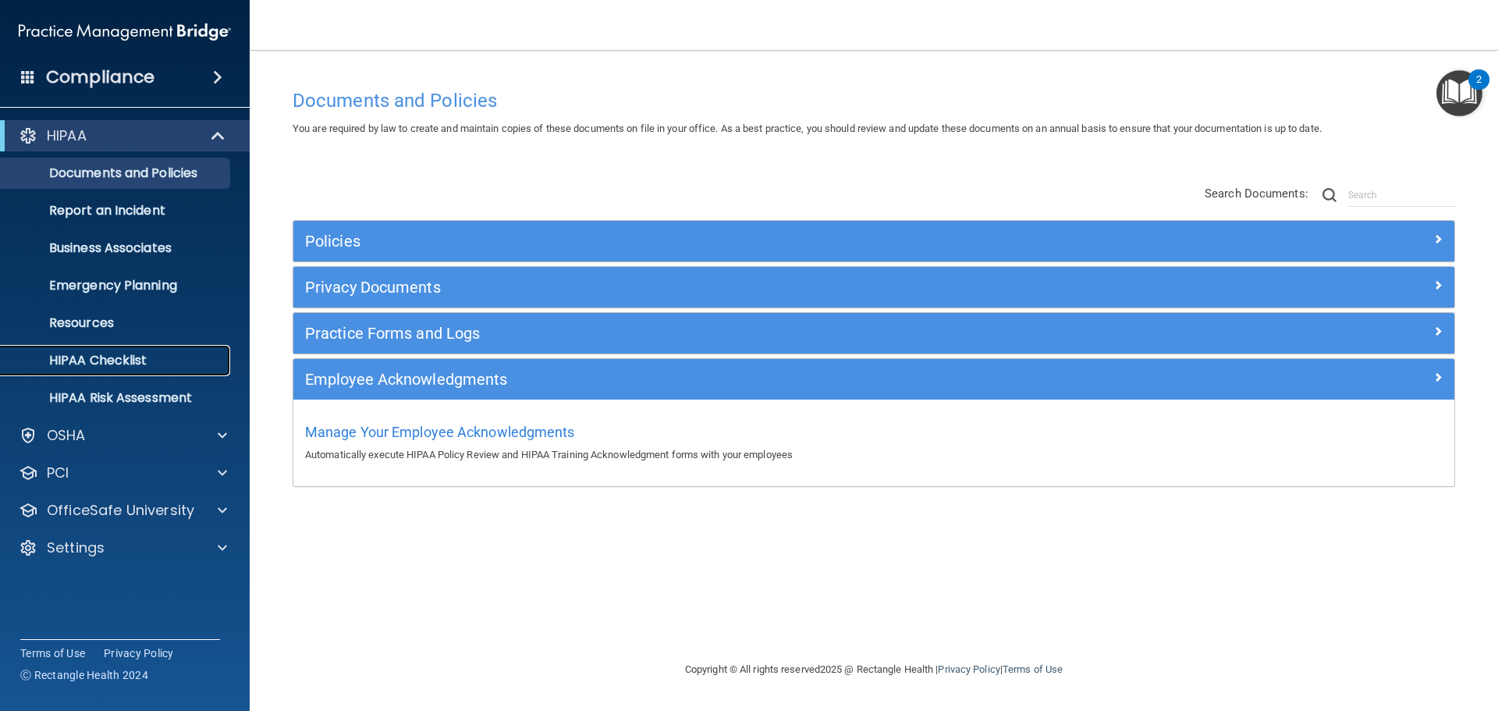
click at [122, 364] on p "HIPAA Checklist" at bounding box center [116, 361] width 213 height 16
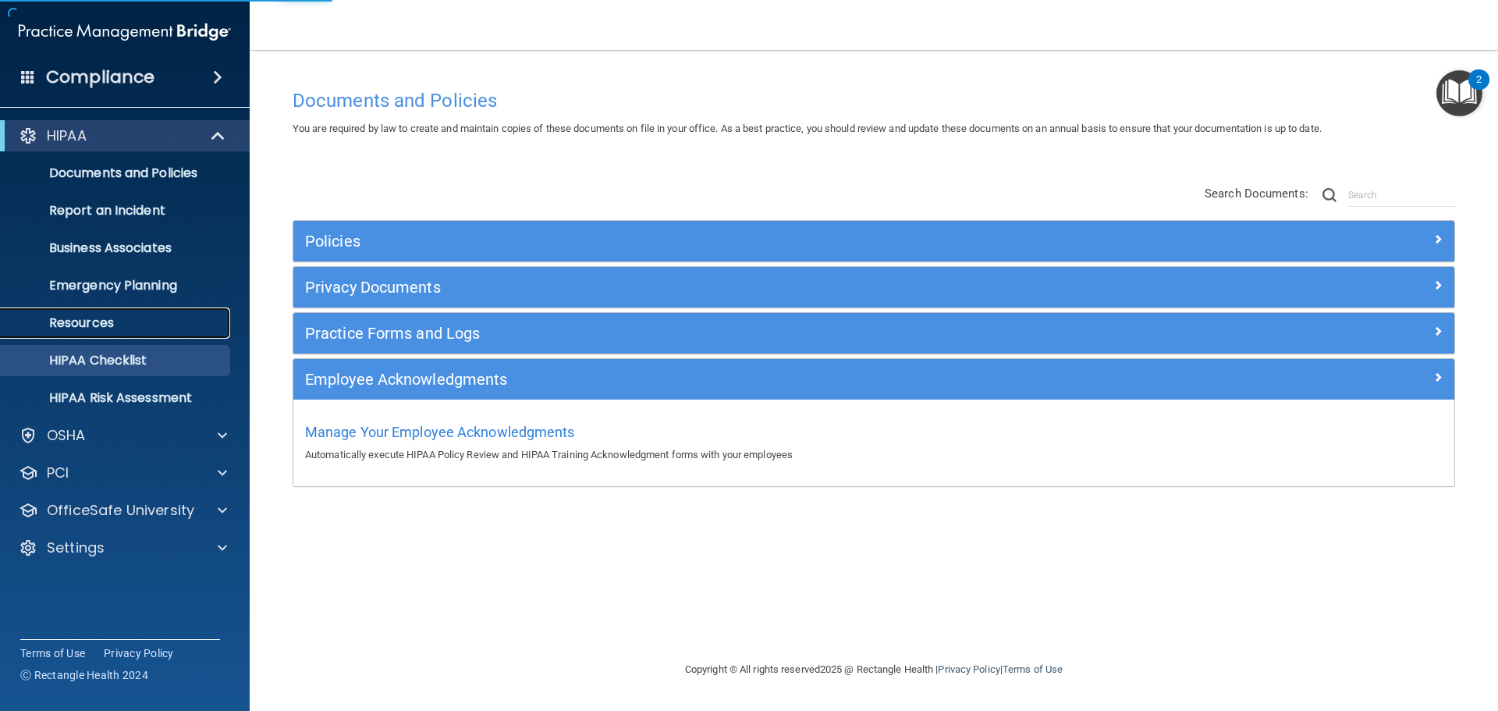
click at [97, 330] on p "Resources" at bounding box center [116, 323] width 213 height 16
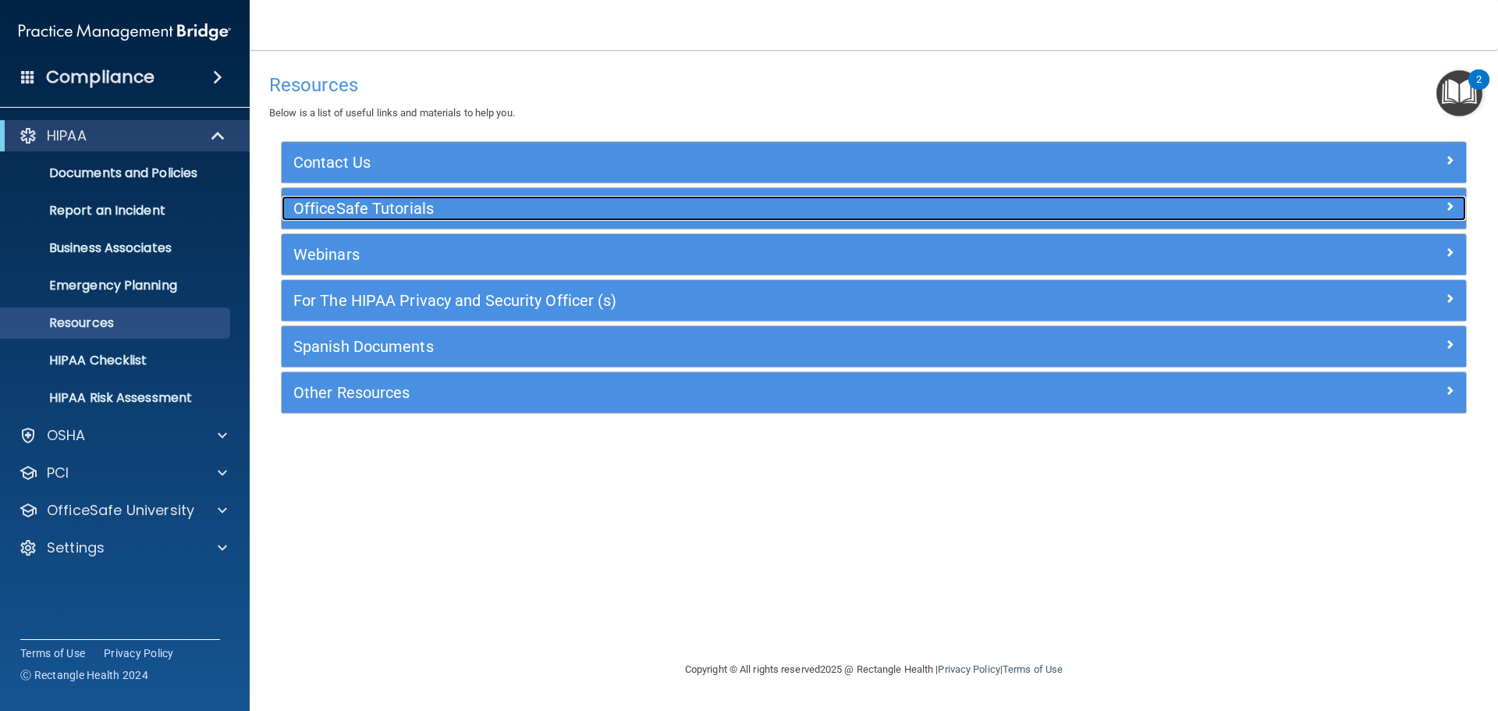
click at [417, 204] on h5 "OfficeSafe Tutorials" at bounding box center [725, 208] width 865 height 17
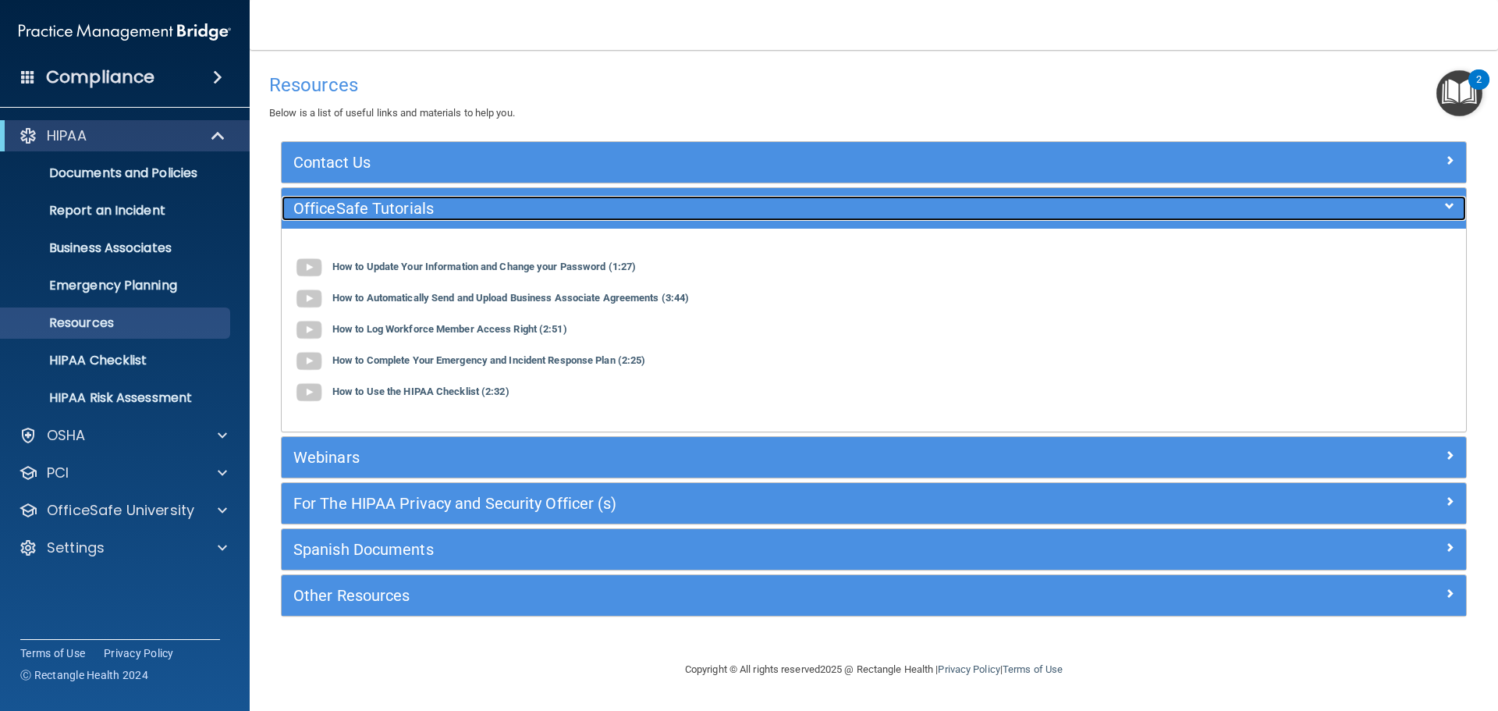
click at [414, 208] on h5 "OfficeSafe Tutorials" at bounding box center [725, 208] width 865 height 17
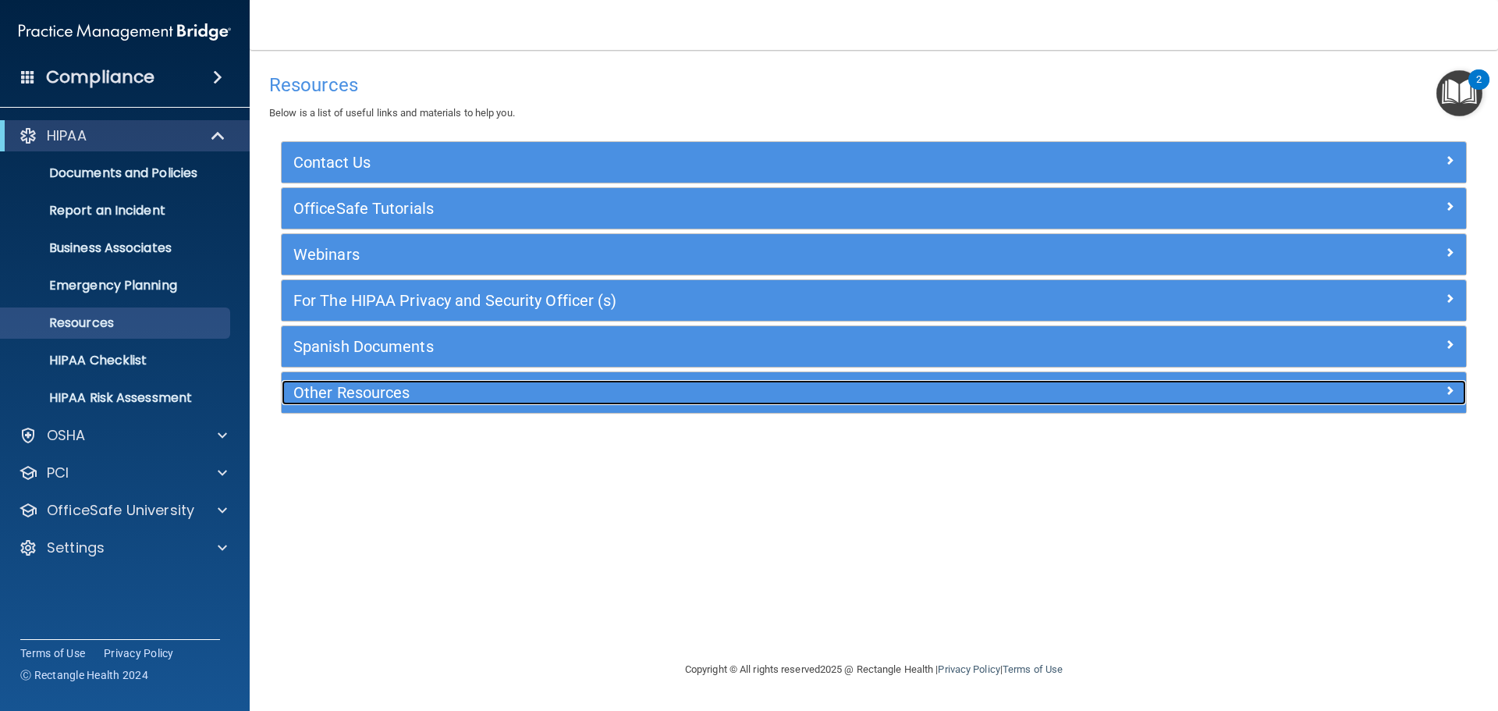
click at [393, 391] on h5 "Other Resources" at bounding box center [725, 392] width 865 height 17
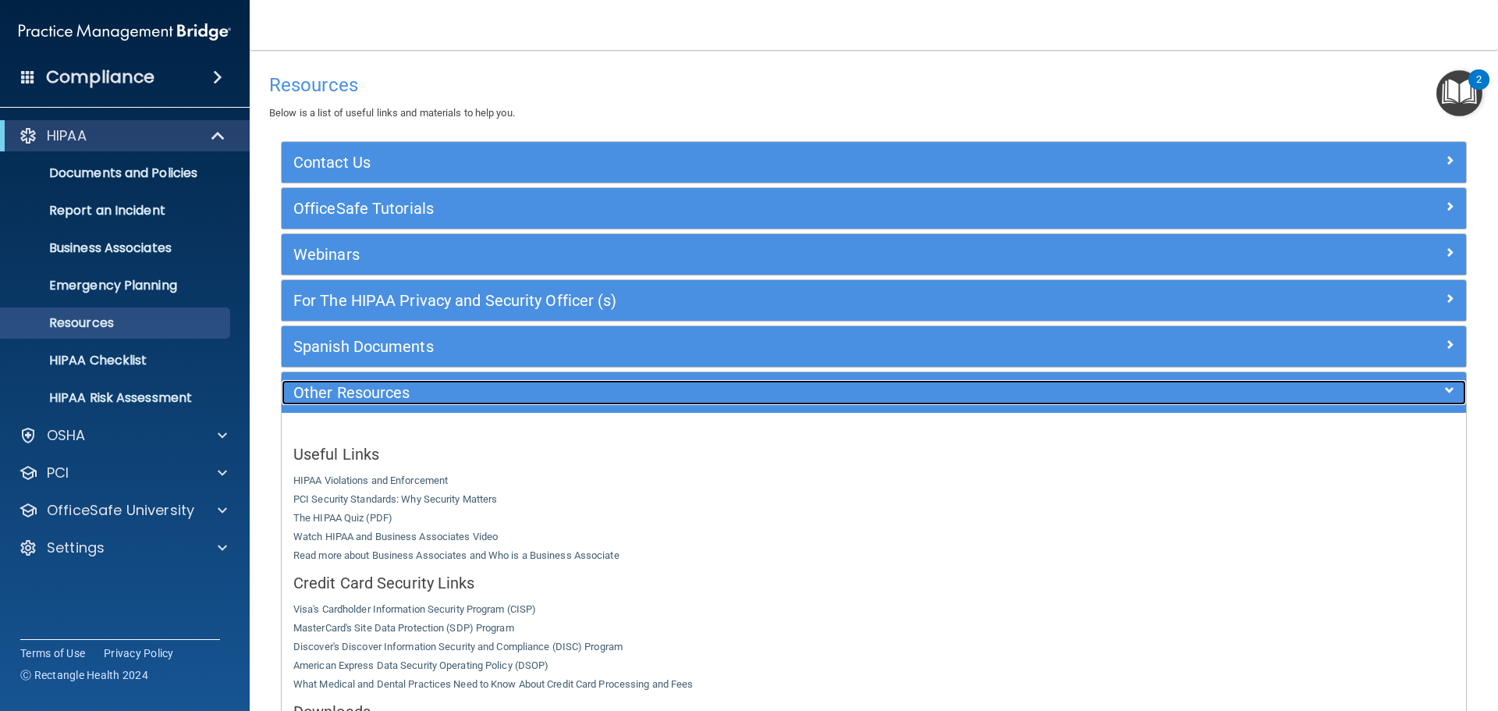
click at [456, 399] on h5 "Other Resources" at bounding box center [725, 392] width 865 height 17
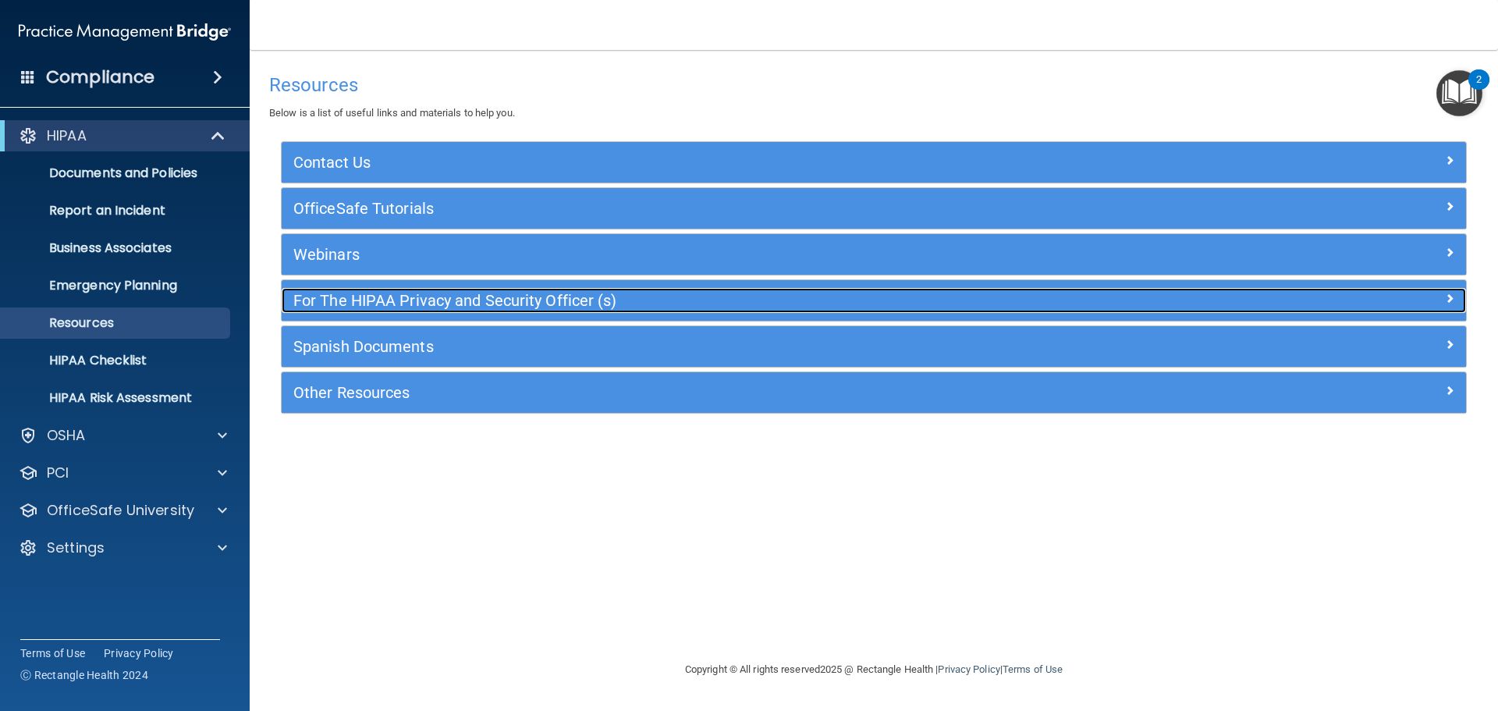
click at [431, 296] on h5 "For The HIPAA Privacy and Security Officer (s)" at bounding box center [725, 300] width 865 height 17
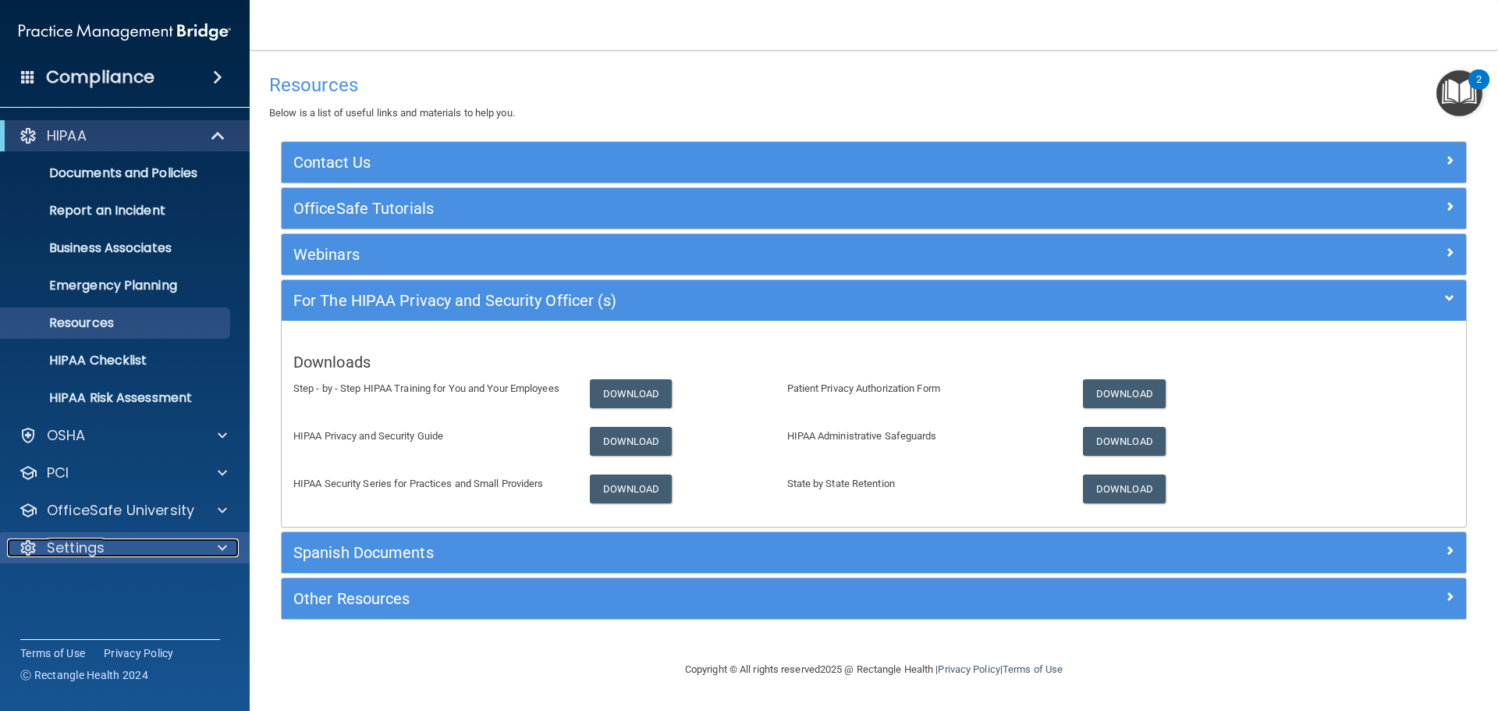
click at [91, 544] on p "Settings" at bounding box center [76, 547] width 58 height 19
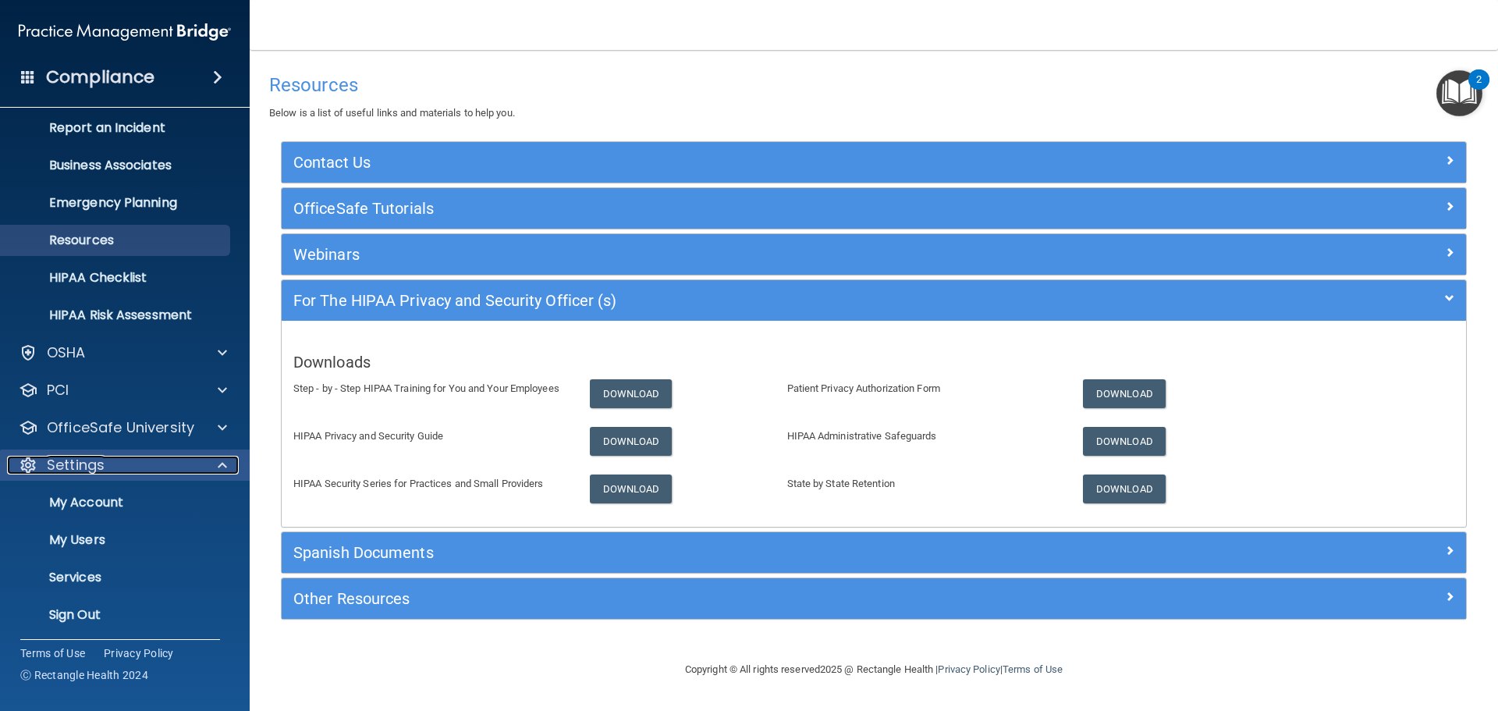
scroll to position [87, 0]
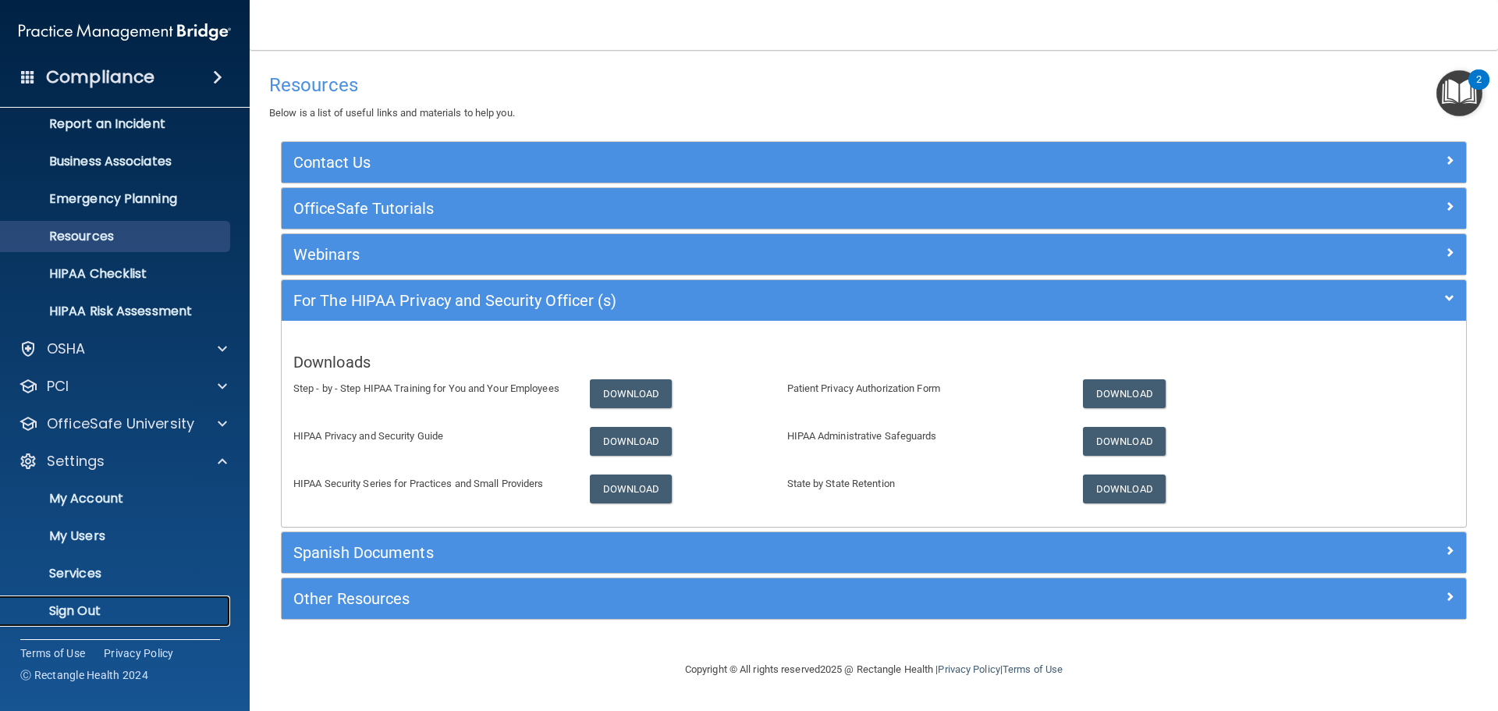
click at [94, 602] on link "Sign Out" at bounding box center [107, 610] width 246 height 31
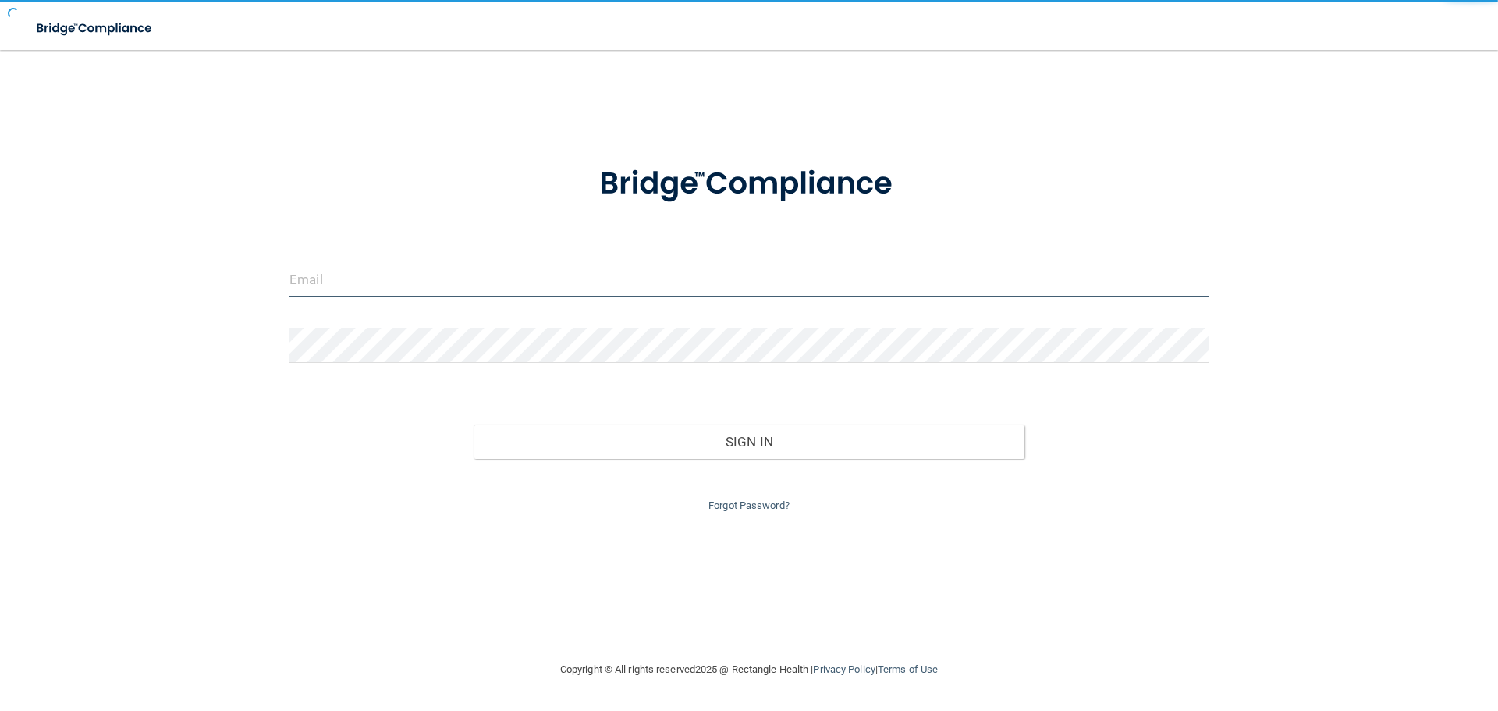
type input "[EMAIL_ADDRESS][DOMAIN_NAME]"
